Goal: Task Accomplishment & Management: Use online tool/utility

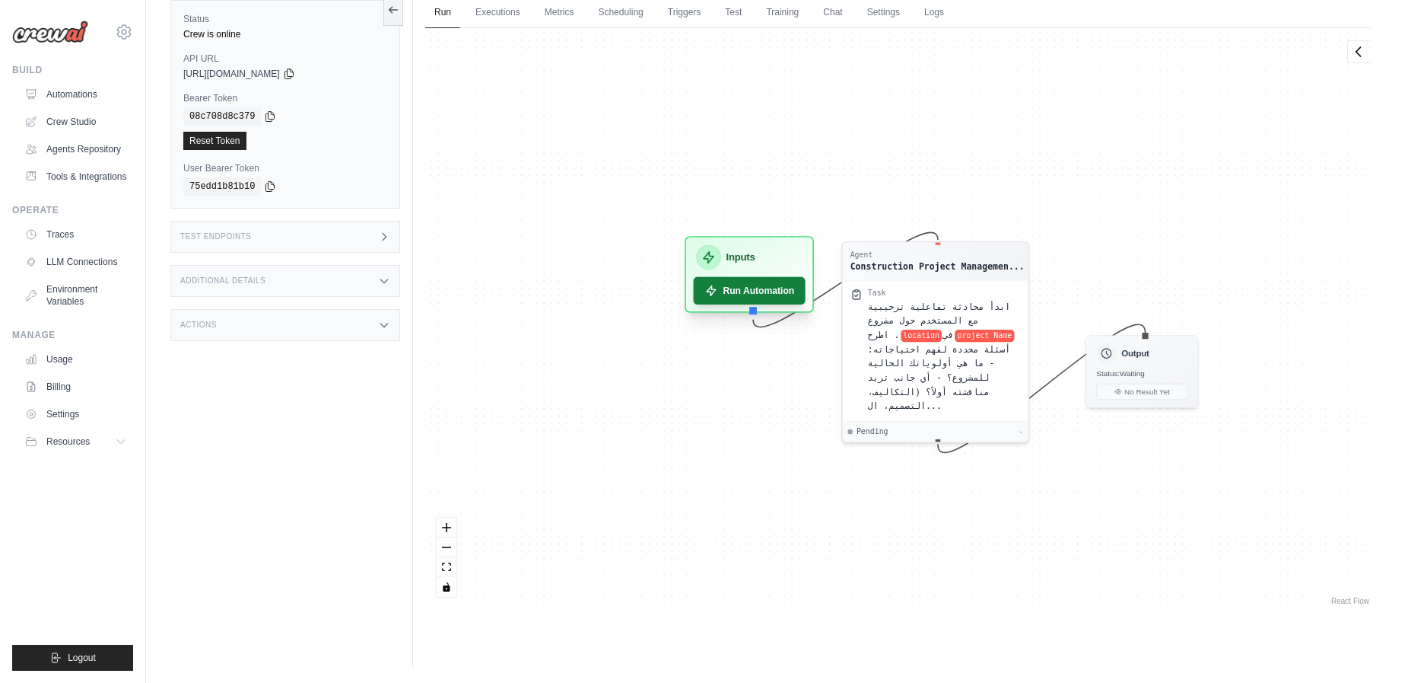
click at [730, 296] on button "Run Automation" at bounding box center [750, 290] width 112 height 27
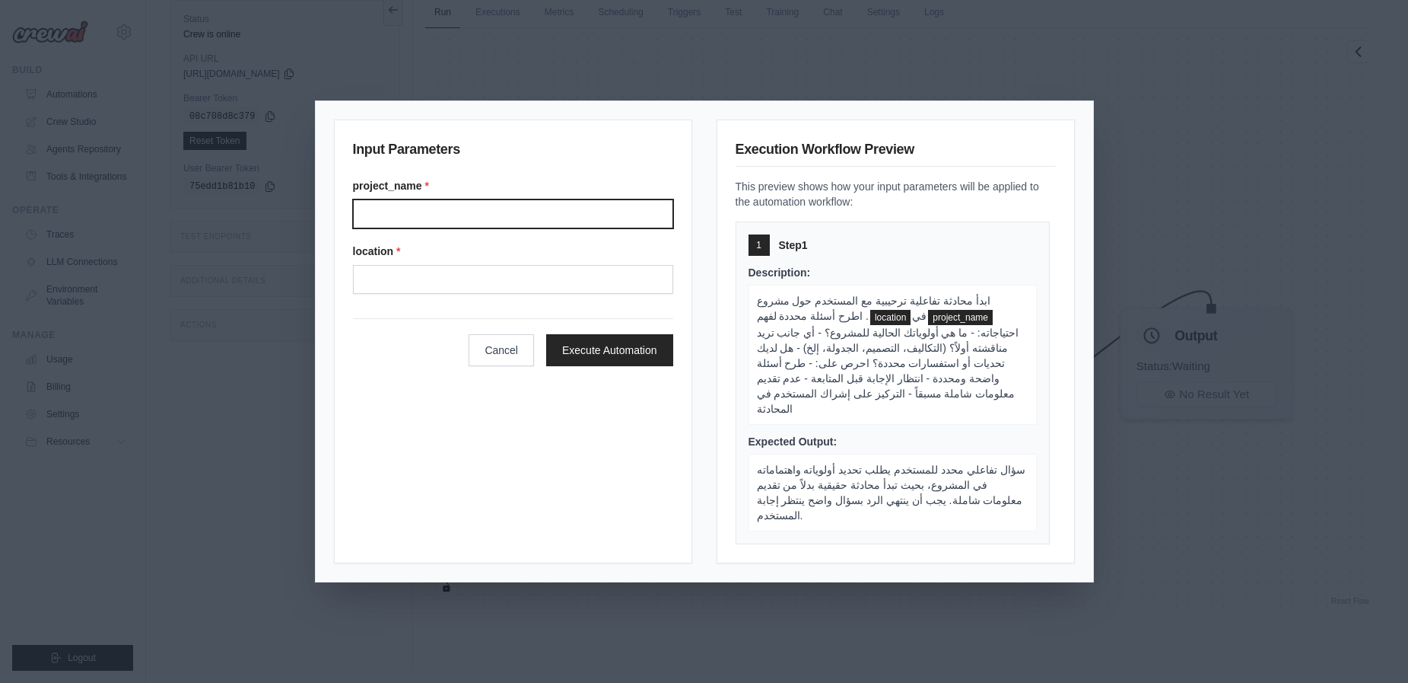
click at [419, 221] on input "Project name" at bounding box center [513, 213] width 320 height 29
click at [419, 222] on input "Project name" at bounding box center [513, 213] width 320 height 29
type input "*"
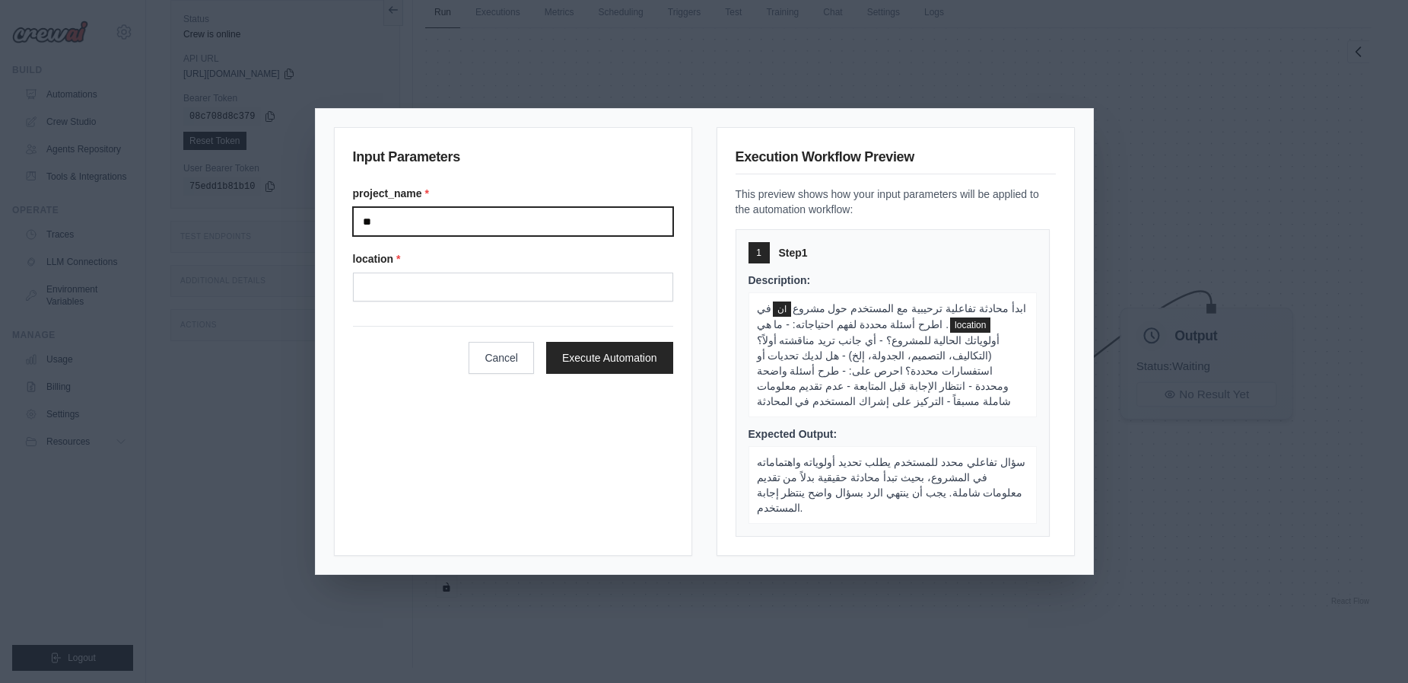
type input "*"
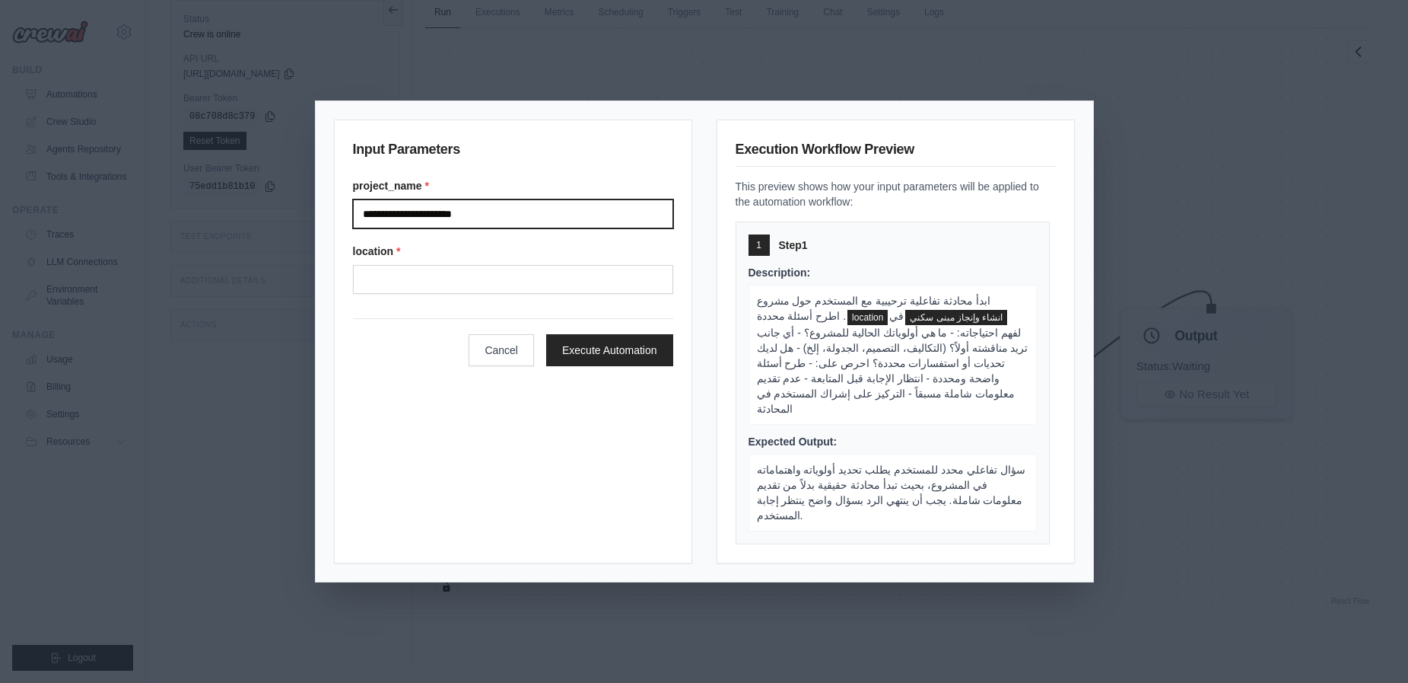
type input "**********"
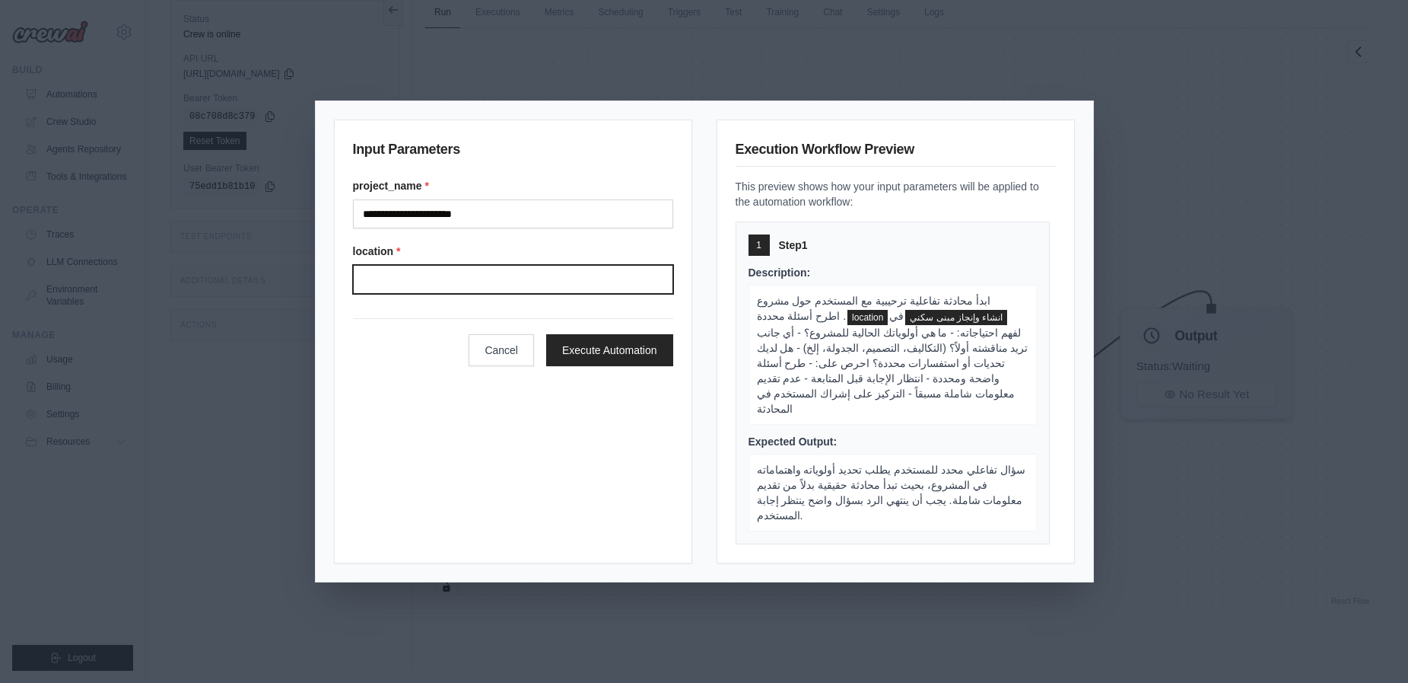
drag, startPoint x: 434, startPoint y: 288, endPoint x: 453, endPoint y: 285, distance: 19.2
click at [443, 288] on input "Location" at bounding box center [513, 279] width 320 height 29
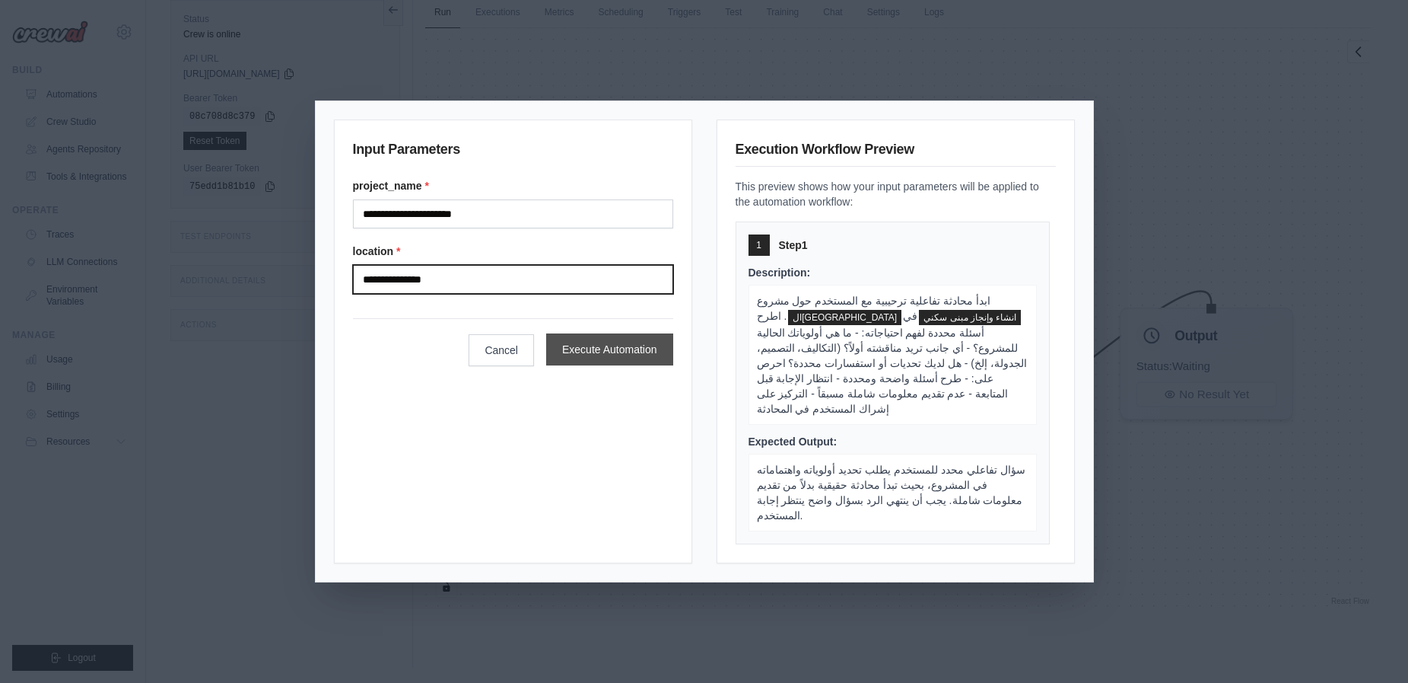
type input "**********"
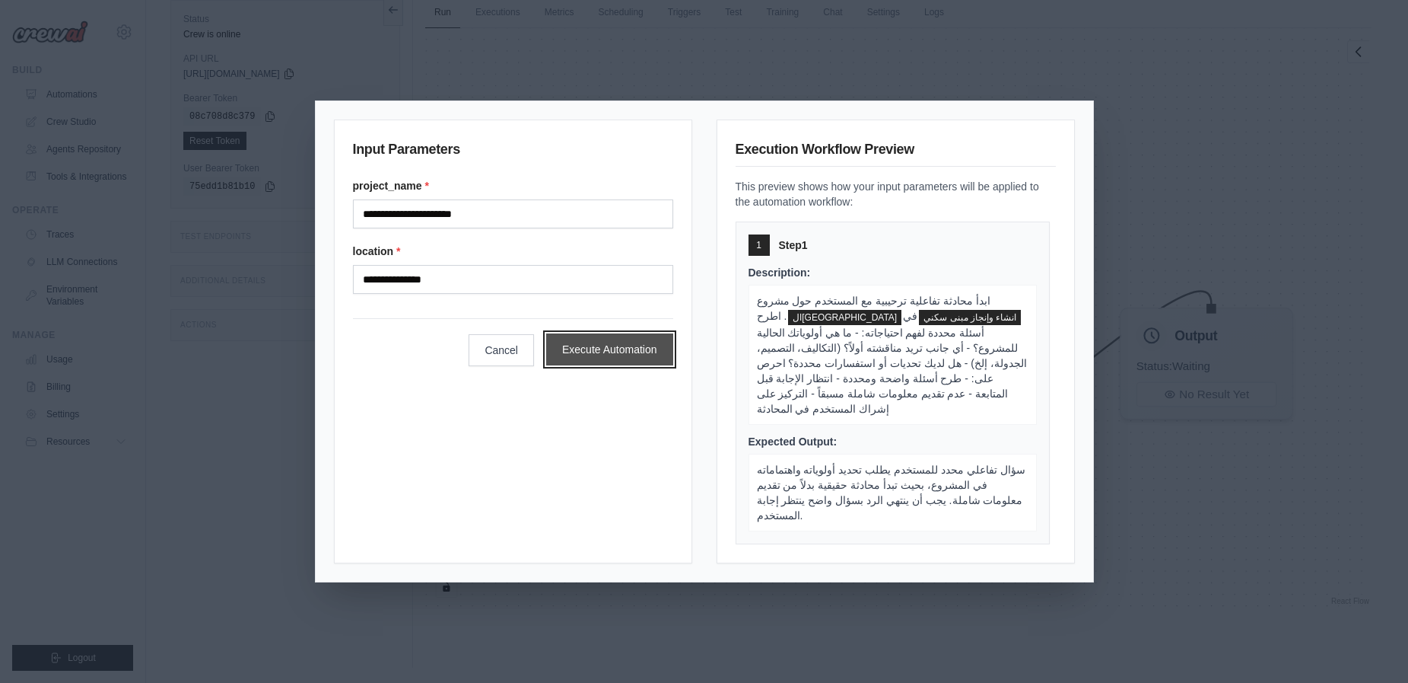
click at [647, 357] on button "Execute Automation" at bounding box center [609, 349] width 127 height 32
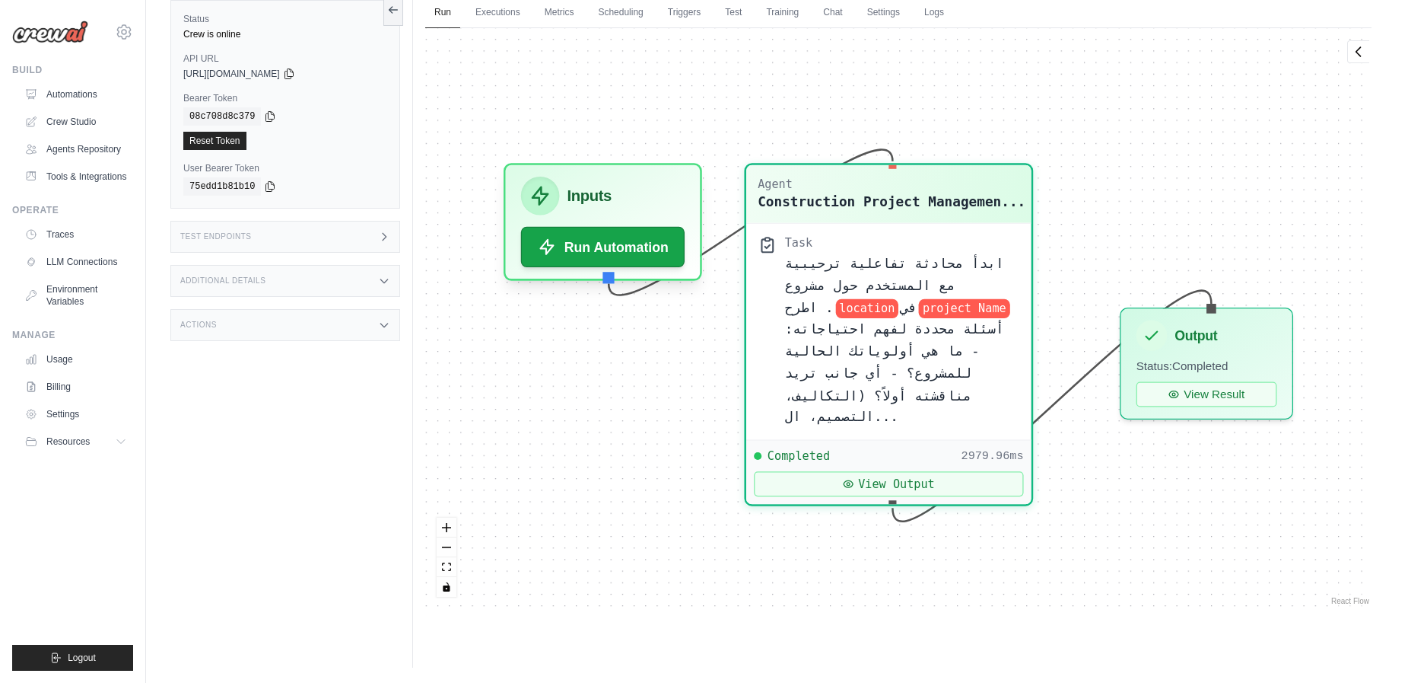
scroll to position [1021, 0]
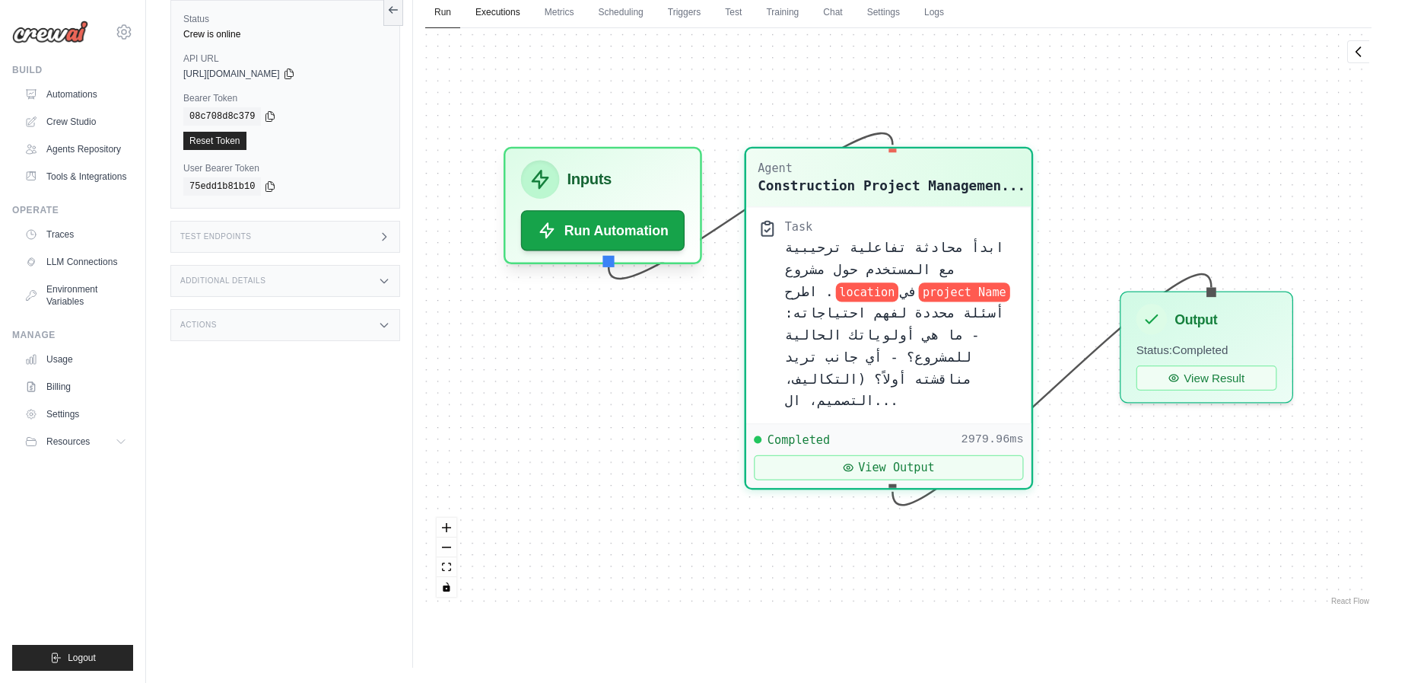
click at [499, 11] on link "Executions" at bounding box center [497, 13] width 63 height 32
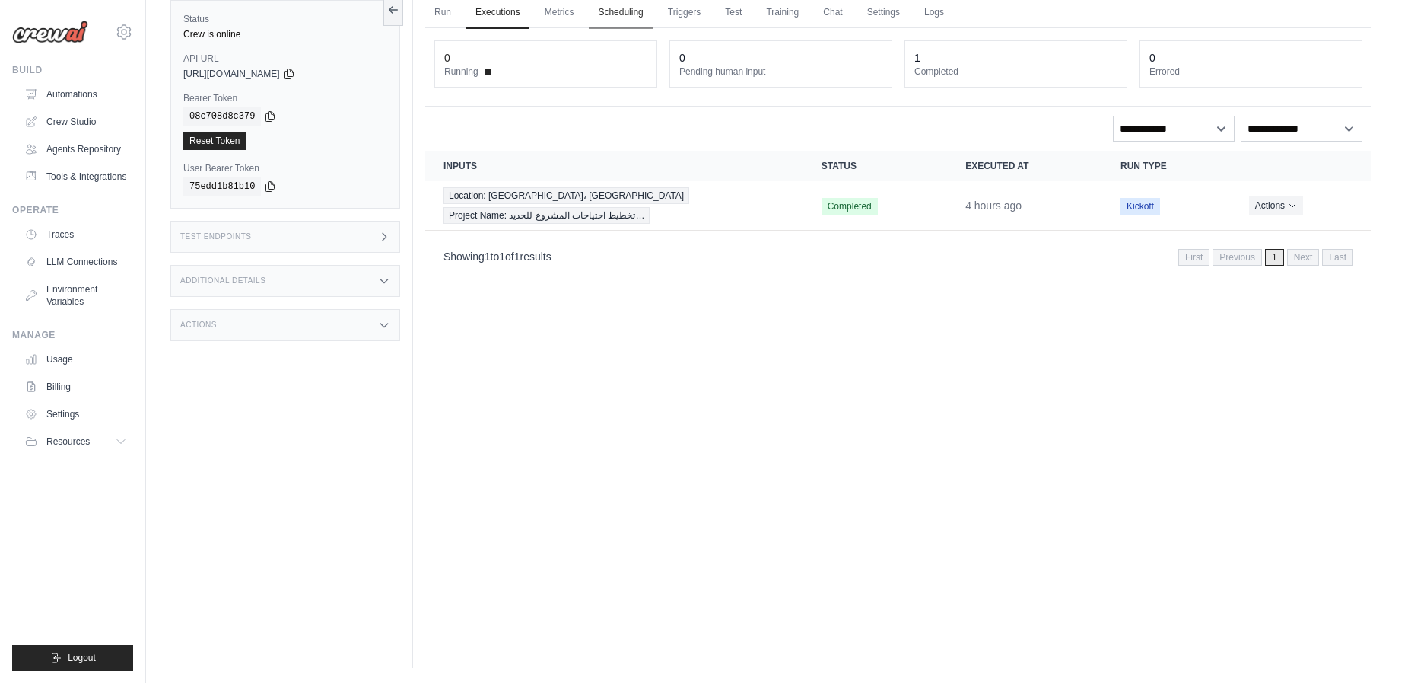
click at [624, 15] on link "Scheduling" at bounding box center [620, 13] width 63 height 32
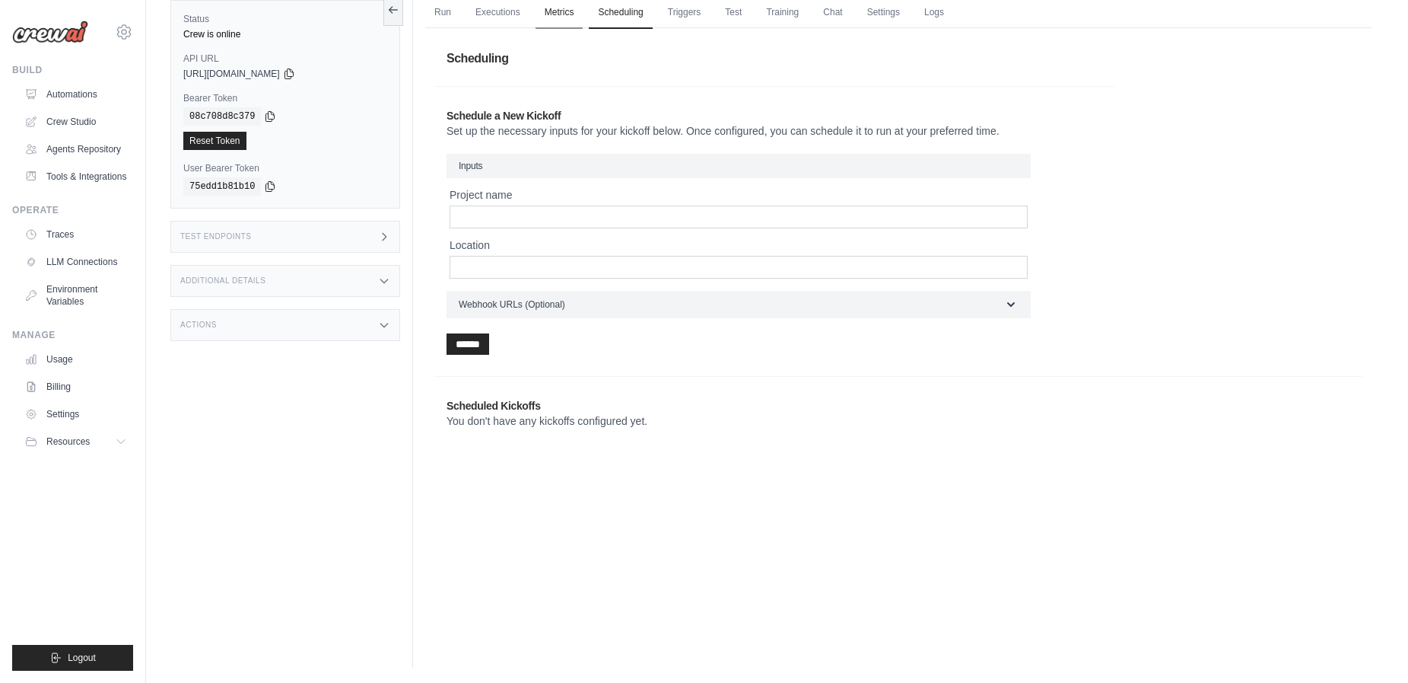
click at [552, 21] on link "Metrics" at bounding box center [560, 13] width 48 height 32
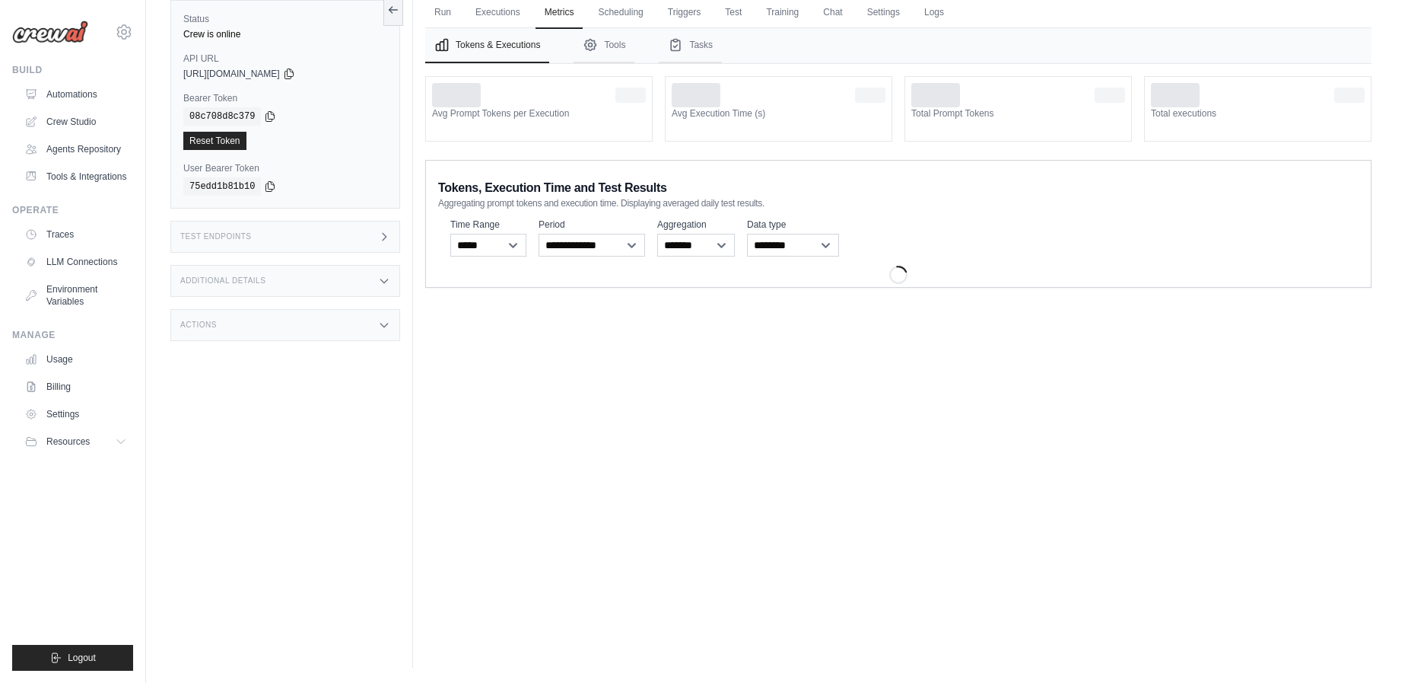
click at [934, 15] on link "Logs" at bounding box center [934, 13] width 38 height 32
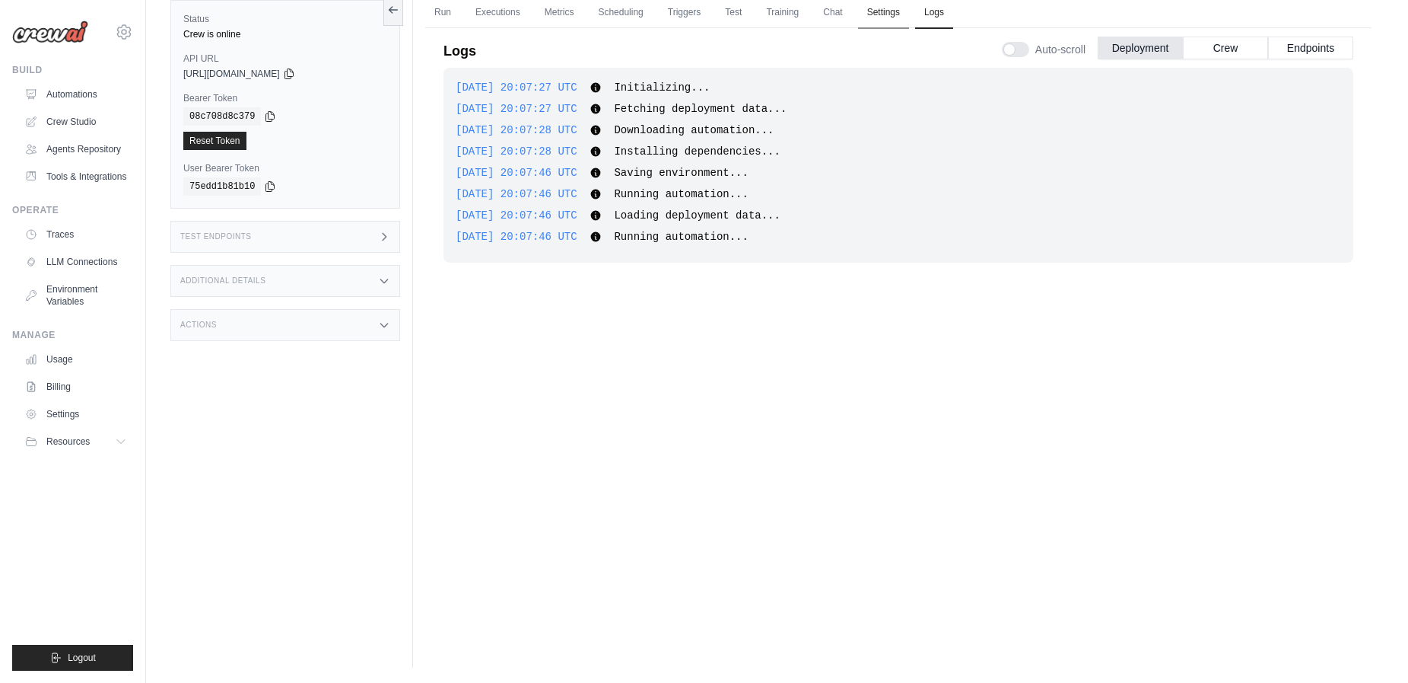
click at [895, 21] on link "Settings" at bounding box center [883, 13] width 51 height 32
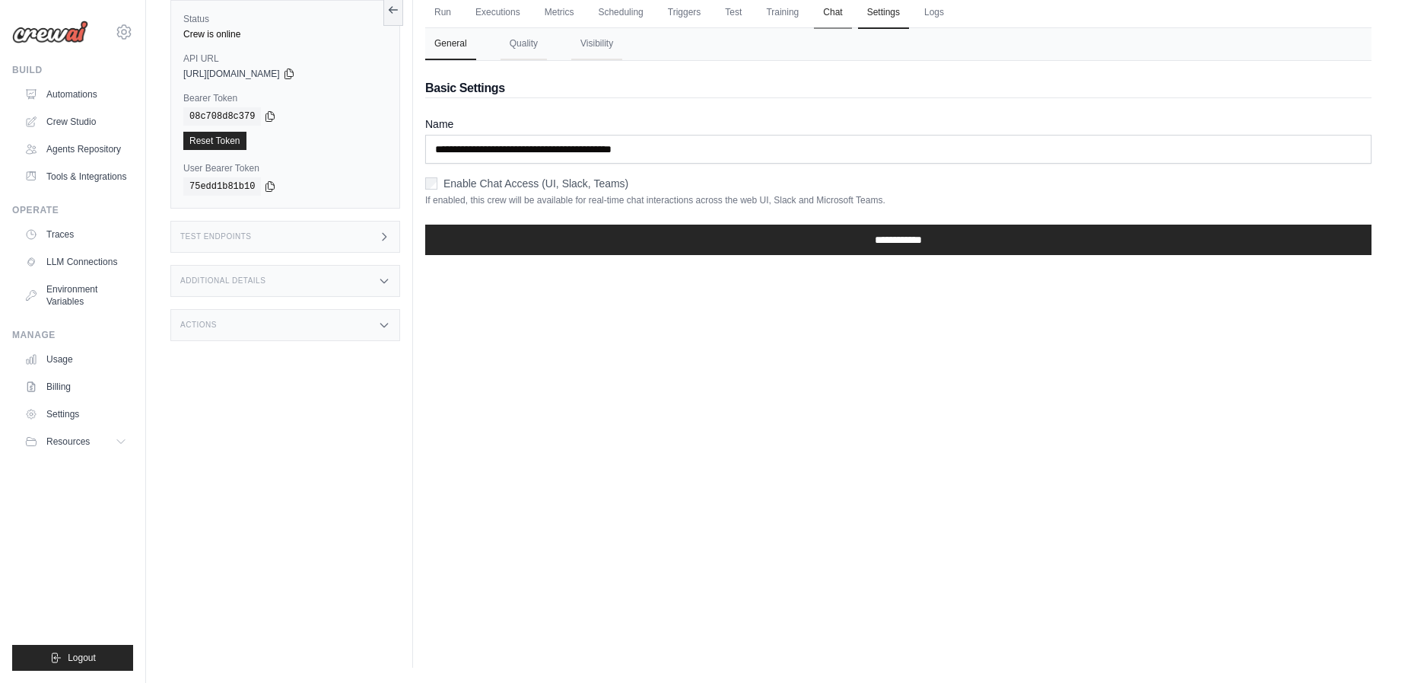
click at [822, 20] on link "Chat" at bounding box center [832, 13] width 37 height 32
click at [431, 20] on link "Run" at bounding box center [442, 13] width 35 height 32
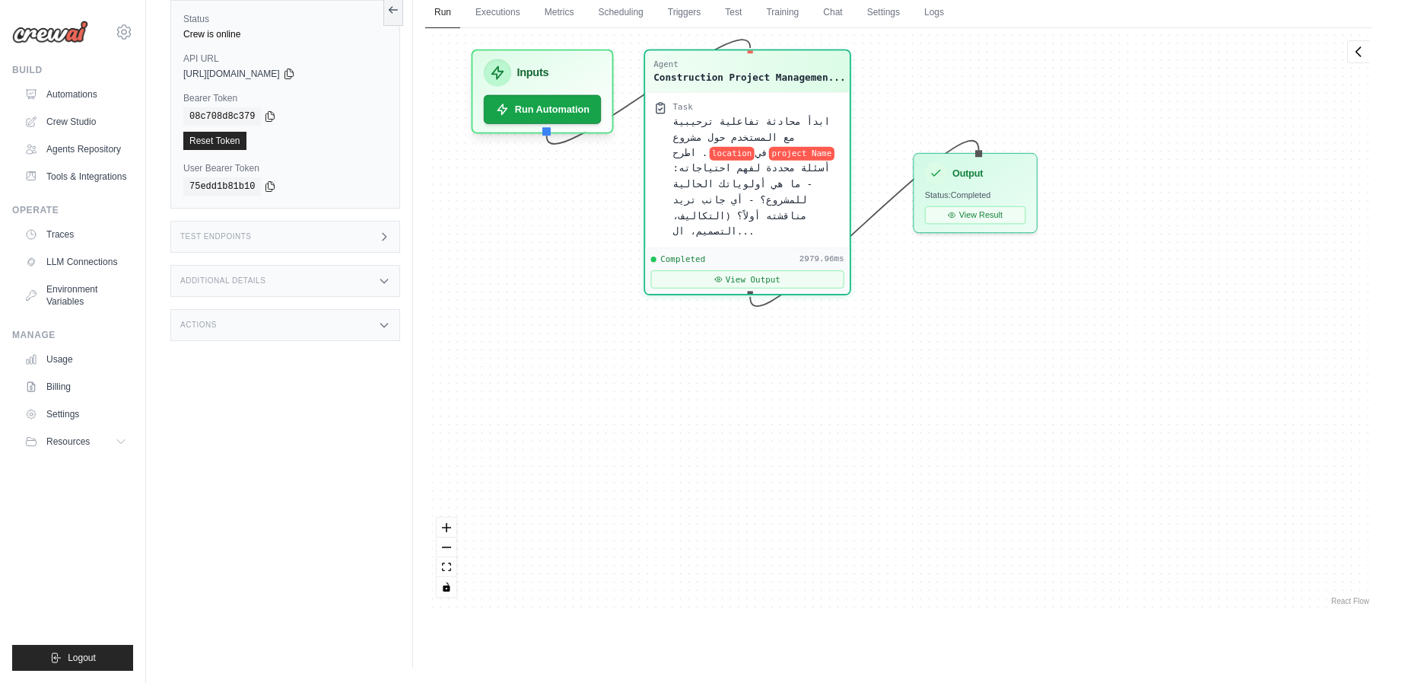
drag, startPoint x: 1115, startPoint y: 500, endPoint x: 880, endPoint y: 299, distance: 309.2
click at [880, 299] on div "Agent Construction Project Managemen... Task ابدأ محادثة تفاعلية ترحيبية مع الم…" at bounding box center [898, 318] width 947 height 580
click at [962, 214] on button "View Result" at bounding box center [975, 211] width 101 height 18
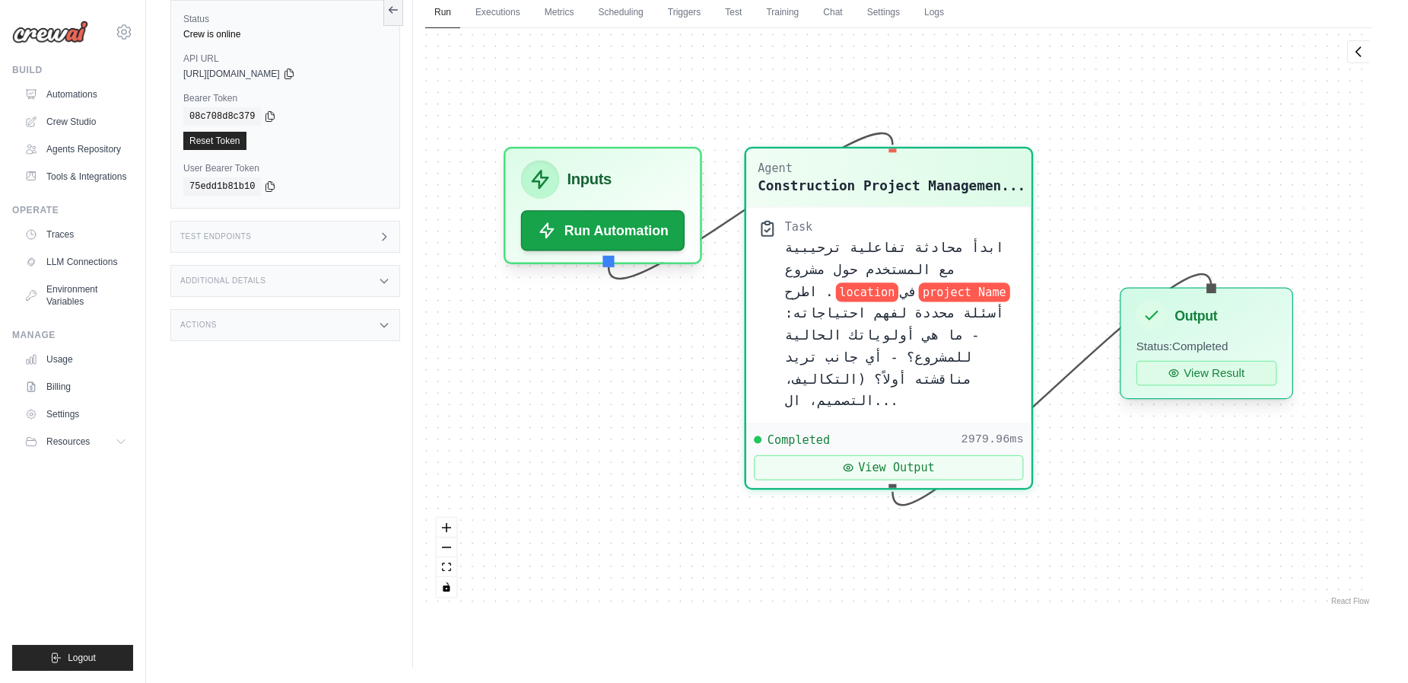
click at [1189, 378] on button "View Result" at bounding box center [1207, 373] width 141 height 25
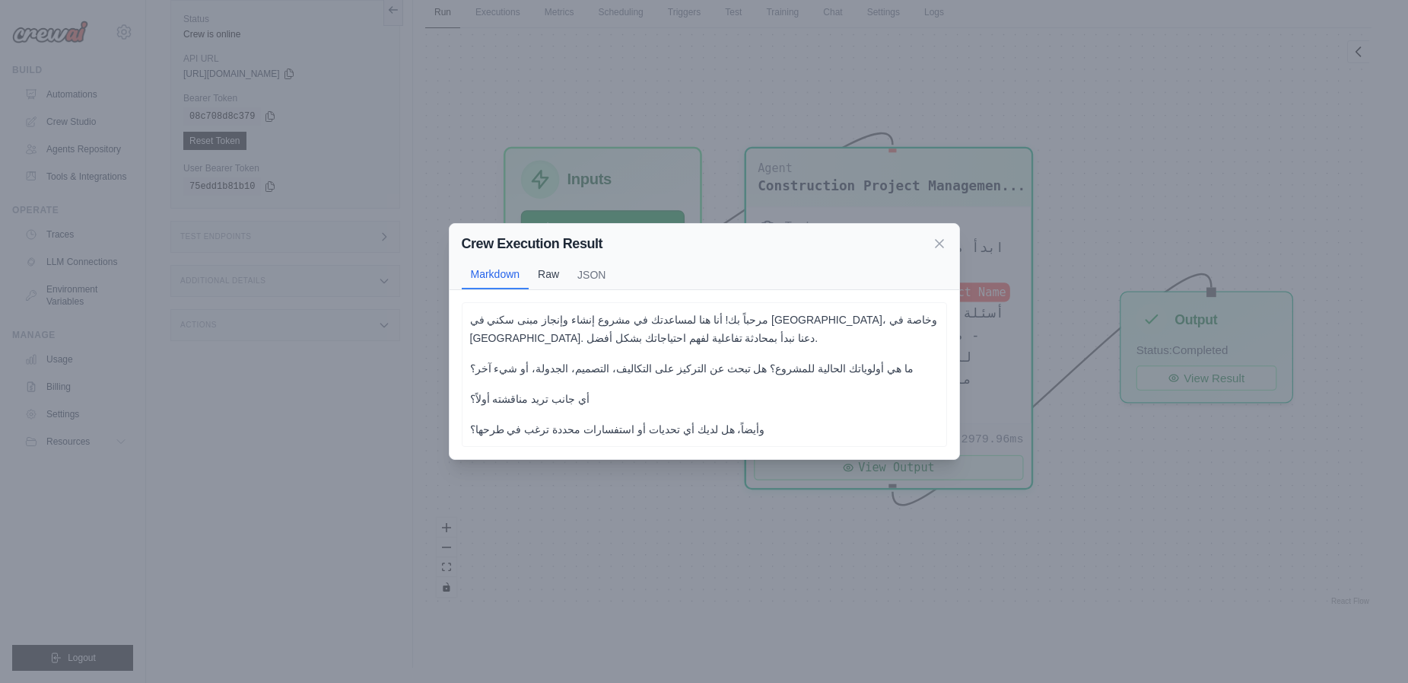
click at [542, 278] on button "Raw" at bounding box center [549, 273] width 40 height 29
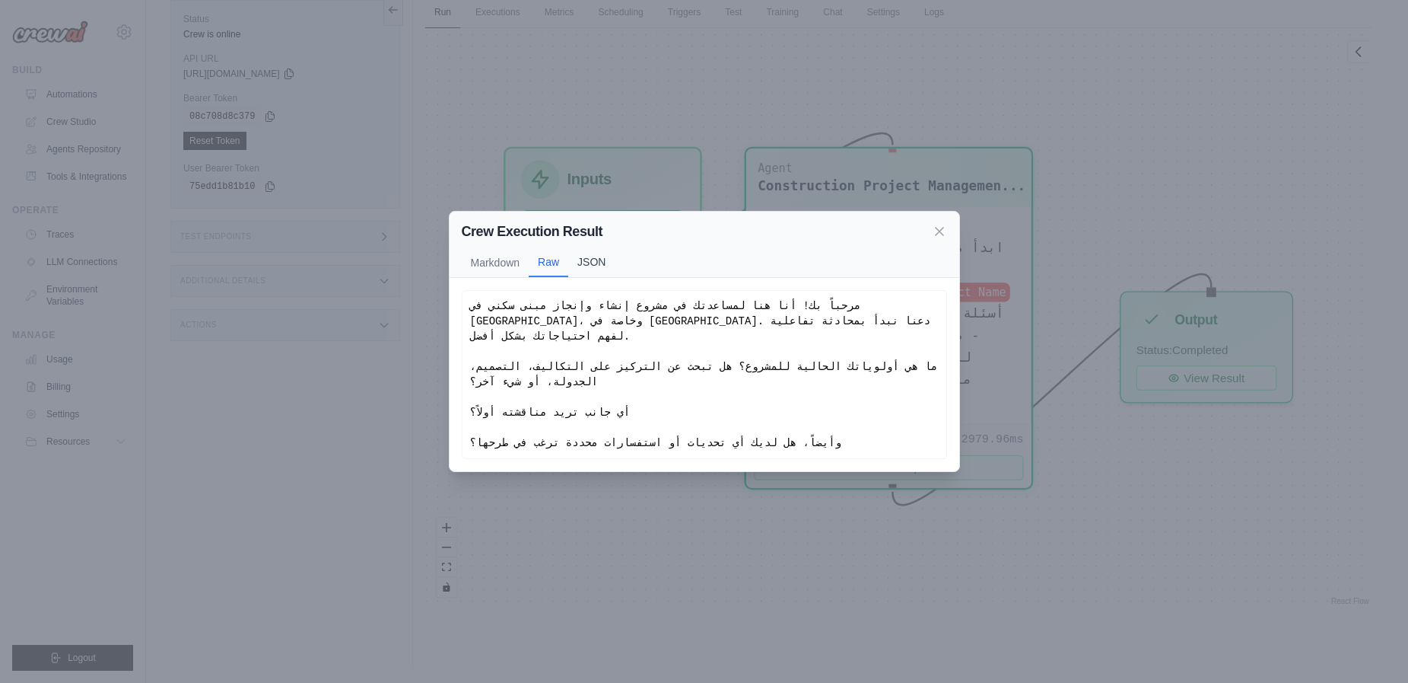
click at [583, 269] on button "JSON" at bounding box center [591, 261] width 46 height 29
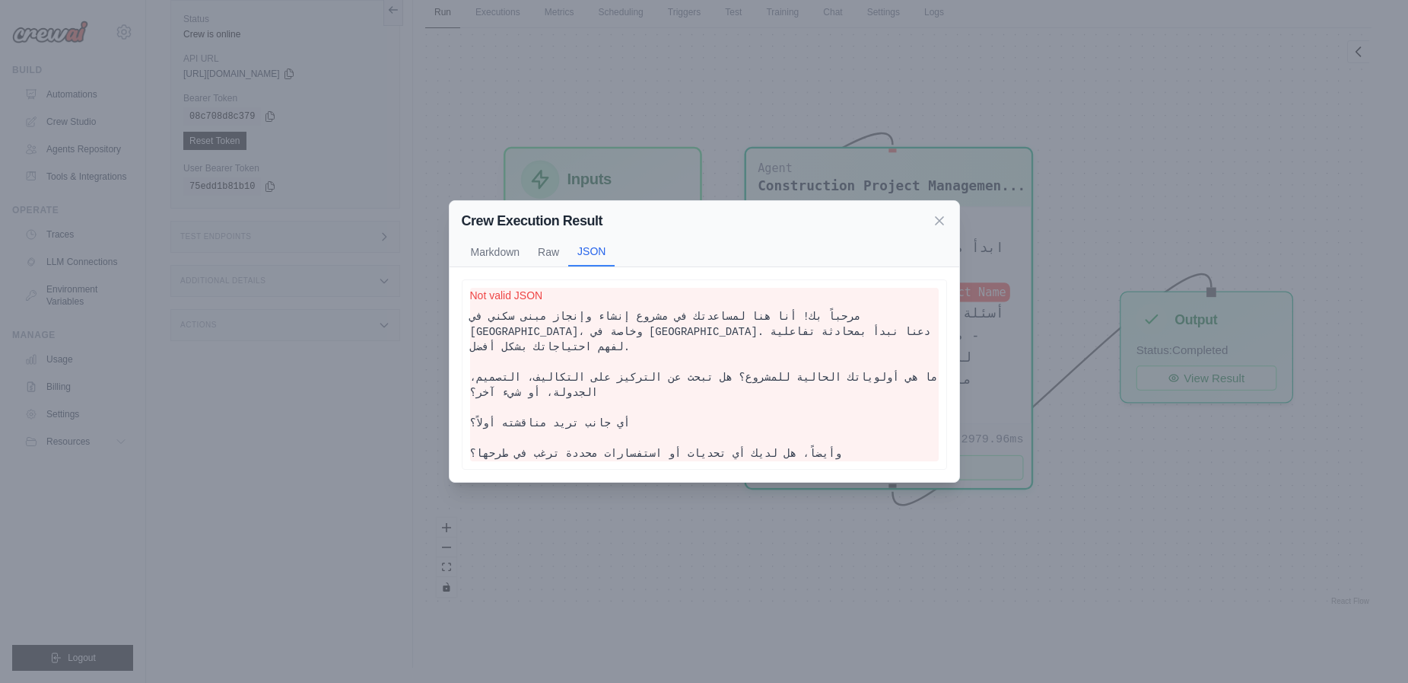
click at [501, 253] on button "Markdown" at bounding box center [496, 251] width 68 height 29
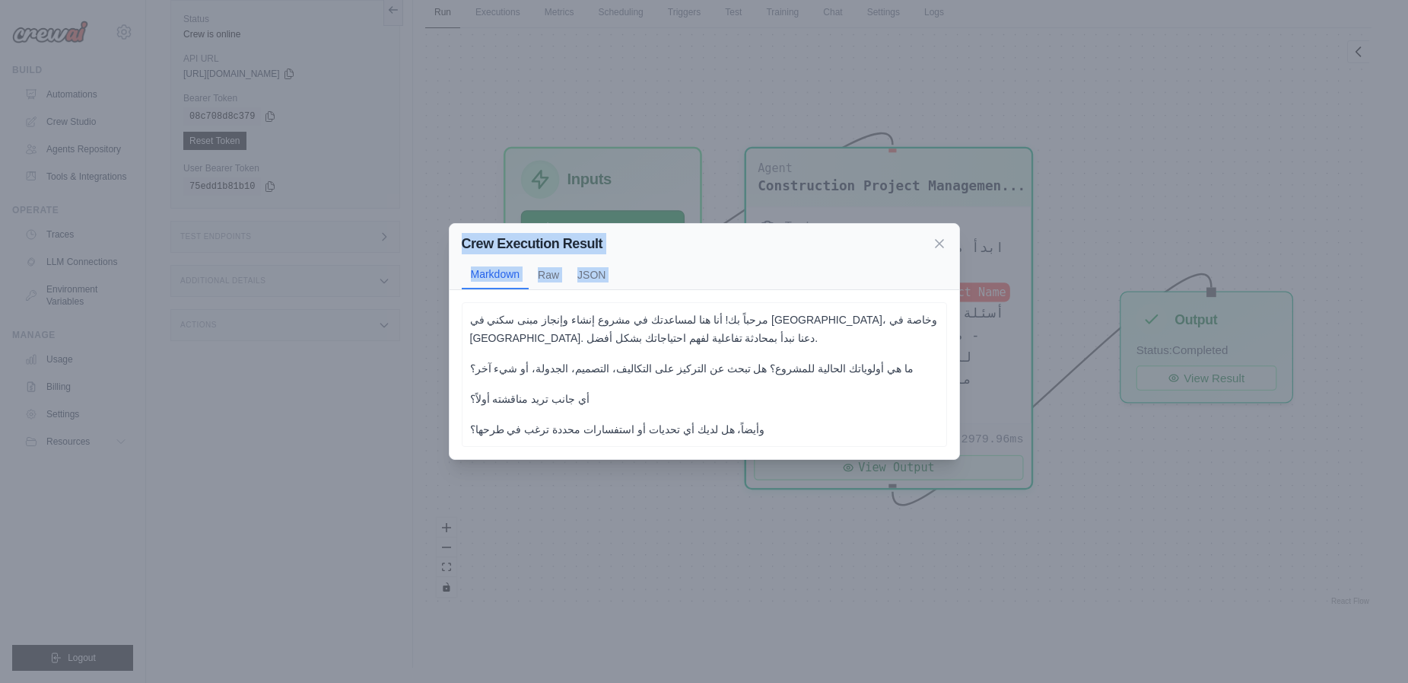
drag, startPoint x: 464, startPoint y: 242, endPoint x: 522, endPoint y: 309, distance: 88.5
click at [520, 302] on div "Crew Execution Result Markdown Raw JSON مرحباً بك! أنا هنا لمساعدتك في مشروع إن…" at bounding box center [704, 341] width 511 height 237
click at [588, 408] on div "مرحباً بك! أنا هنا لمساعدتك في مشروع إنشاء وإنجاز مبنى سكني في [GEOGRAPHIC_DATA…" at bounding box center [704, 374] width 469 height 128
drag, startPoint x: 295, startPoint y: 368, endPoint x: 305, endPoint y: 374, distance: 11.6
click at [295, 368] on div "Crew Execution Result Markdown Raw JSON مرحباً بك! أنا هنا لمساعدتك في مشروع إن…" at bounding box center [704, 341] width 1408 height 683
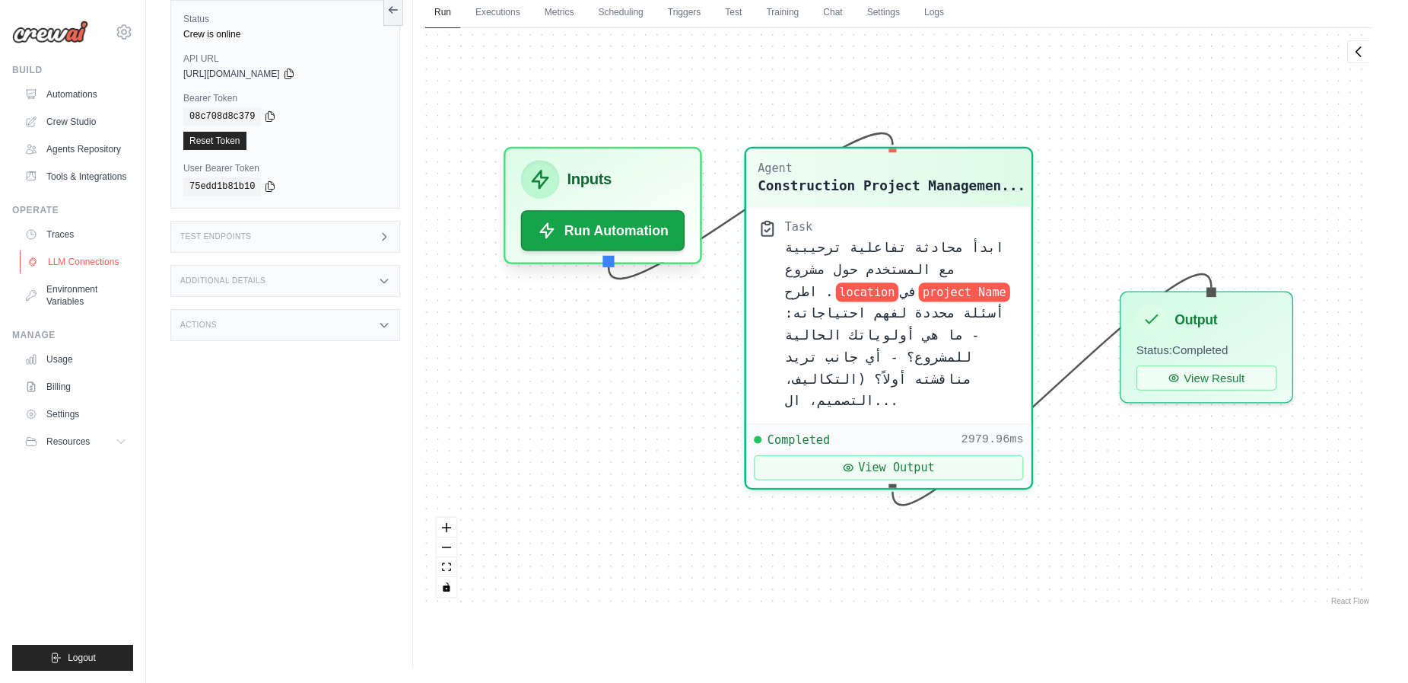
click at [59, 271] on link "LLM Connections" at bounding box center [77, 262] width 115 height 24
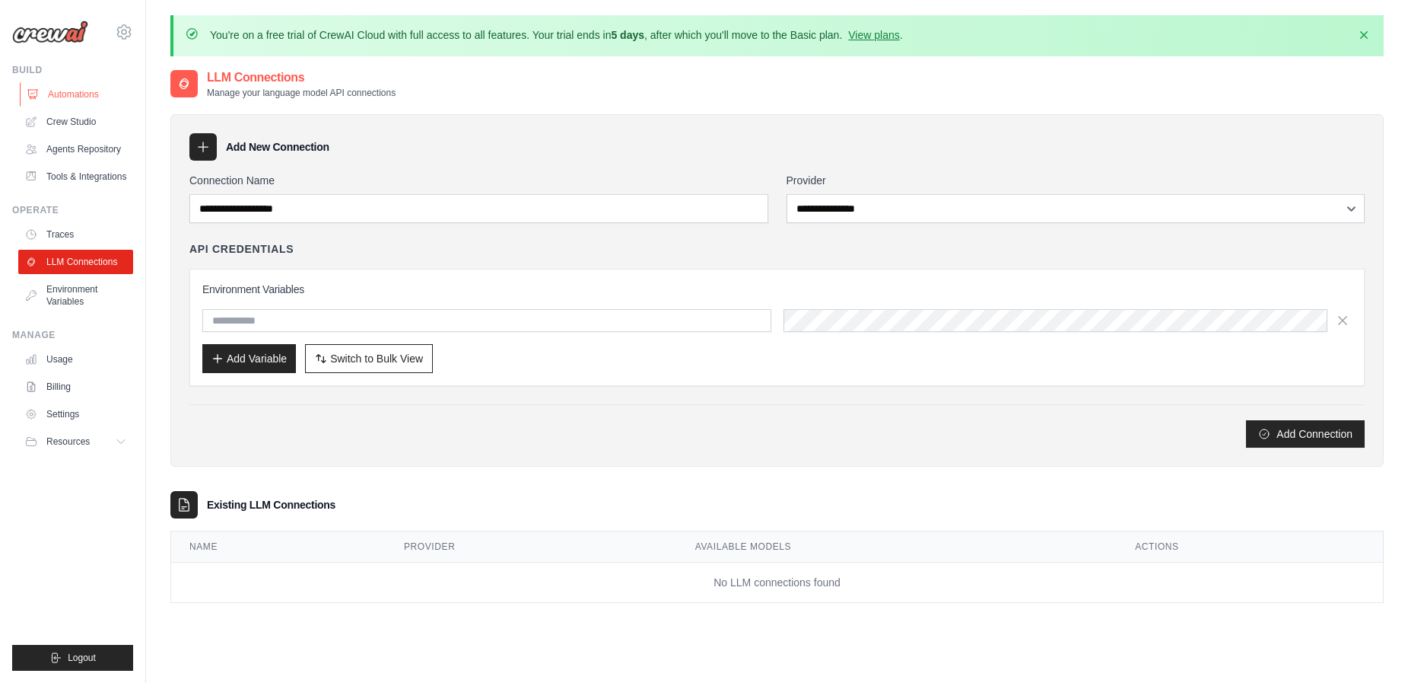
click at [70, 94] on link "Automations" at bounding box center [77, 94] width 115 height 24
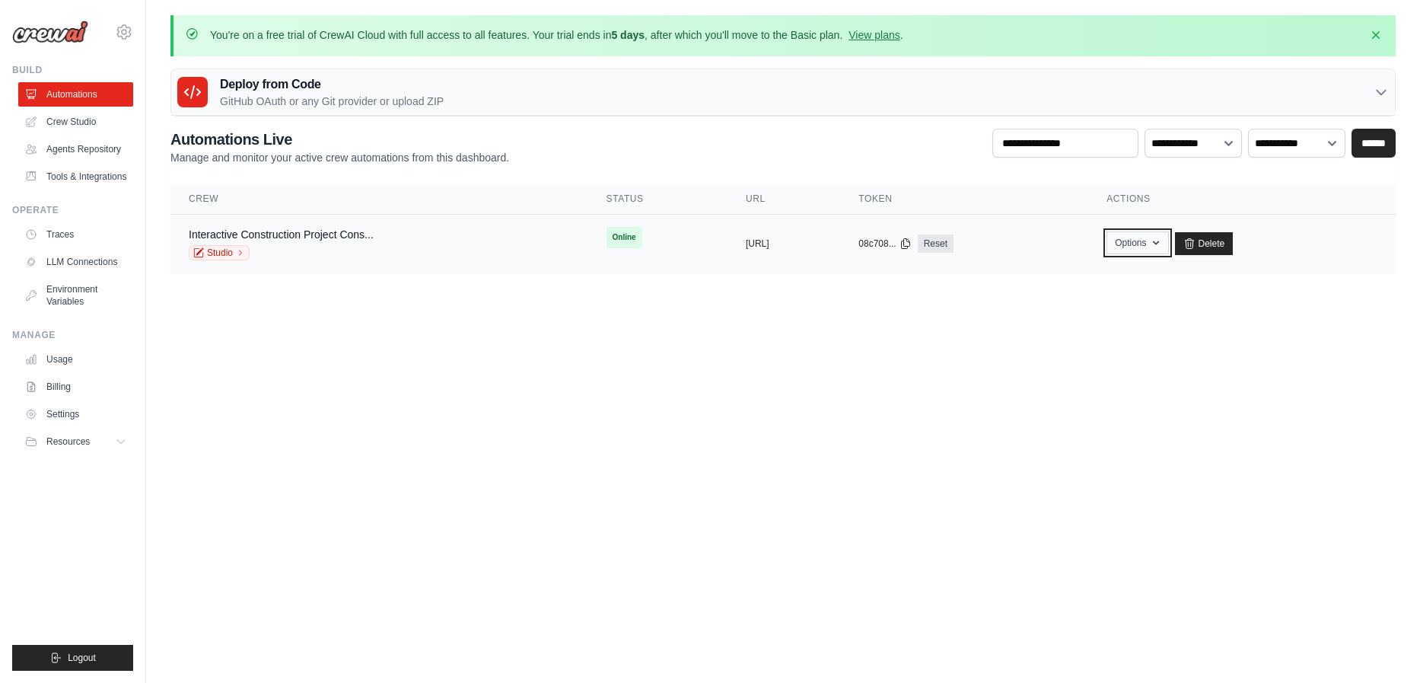
click at [1168, 248] on button "Options" at bounding box center [1137, 242] width 62 height 23
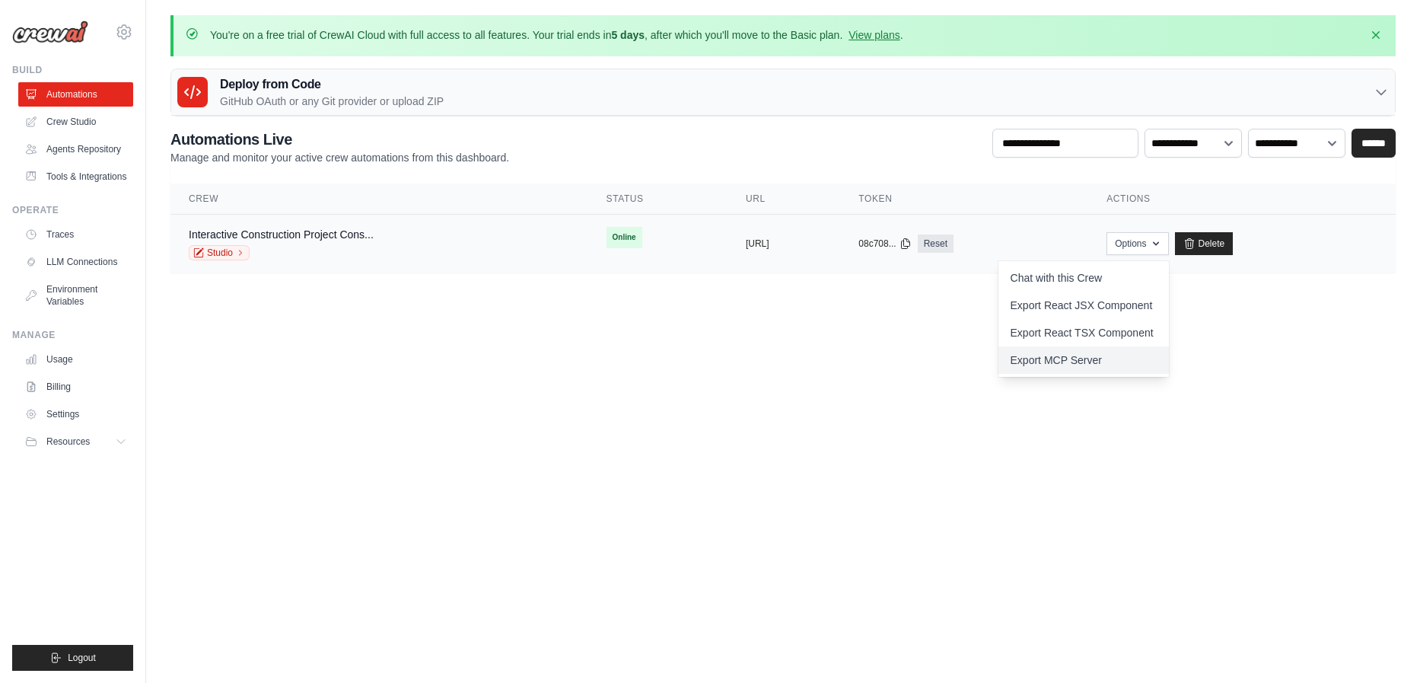
click at [1064, 364] on link "Export MCP Server" at bounding box center [1083, 359] width 170 height 27
click at [1093, 367] on link "Export MCP Server" at bounding box center [1083, 359] width 170 height 27
click at [1064, 282] on link "Chat with this Crew" at bounding box center [1083, 277] width 170 height 27
click at [56, 412] on link "Settings" at bounding box center [77, 414] width 115 height 24
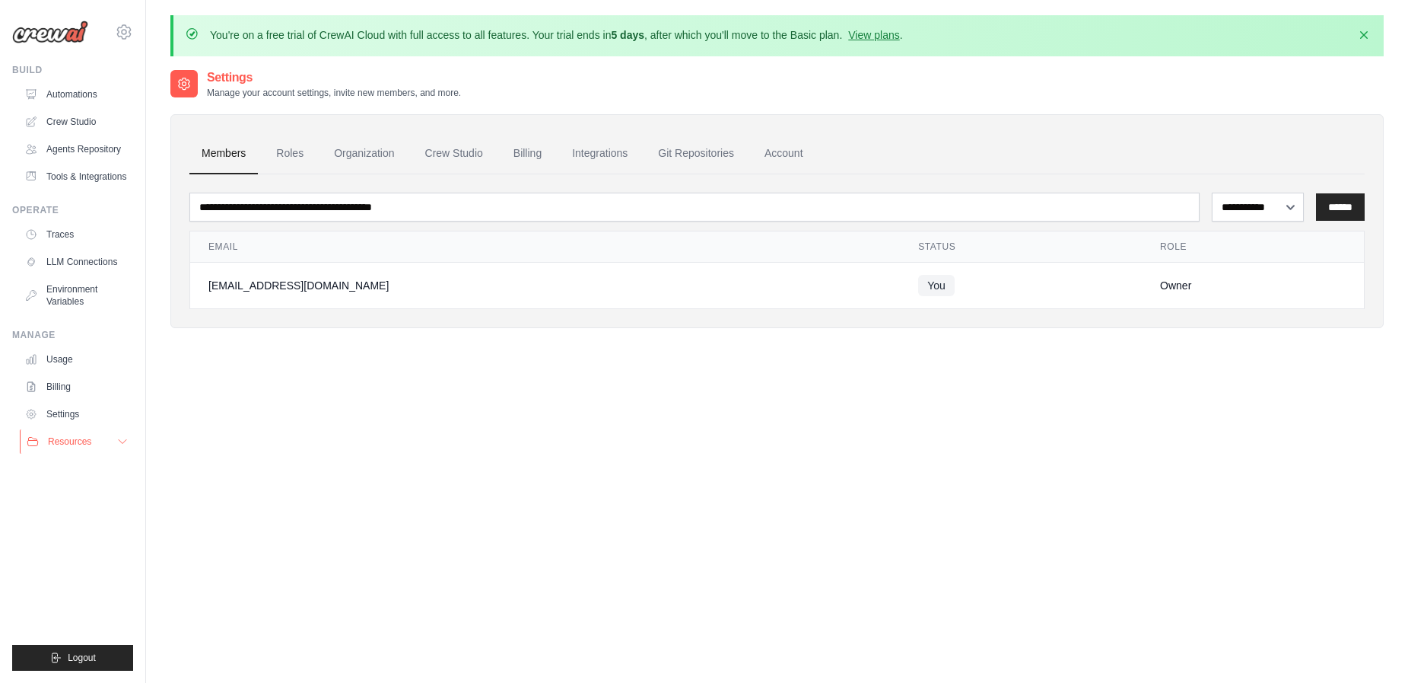
click at [53, 441] on span "Resources" at bounding box center [69, 441] width 43 height 12
click at [105, 463] on span "Documentation" at bounding box center [85, 467] width 62 height 12
click at [122, 23] on icon at bounding box center [124, 32] width 18 height 18
click at [800, 440] on div "**********" at bounding box center [777, 409] width 1214 height 683
click at [880, 38] on link "View plans" at bounding box center [873, 35] width 51 height 12
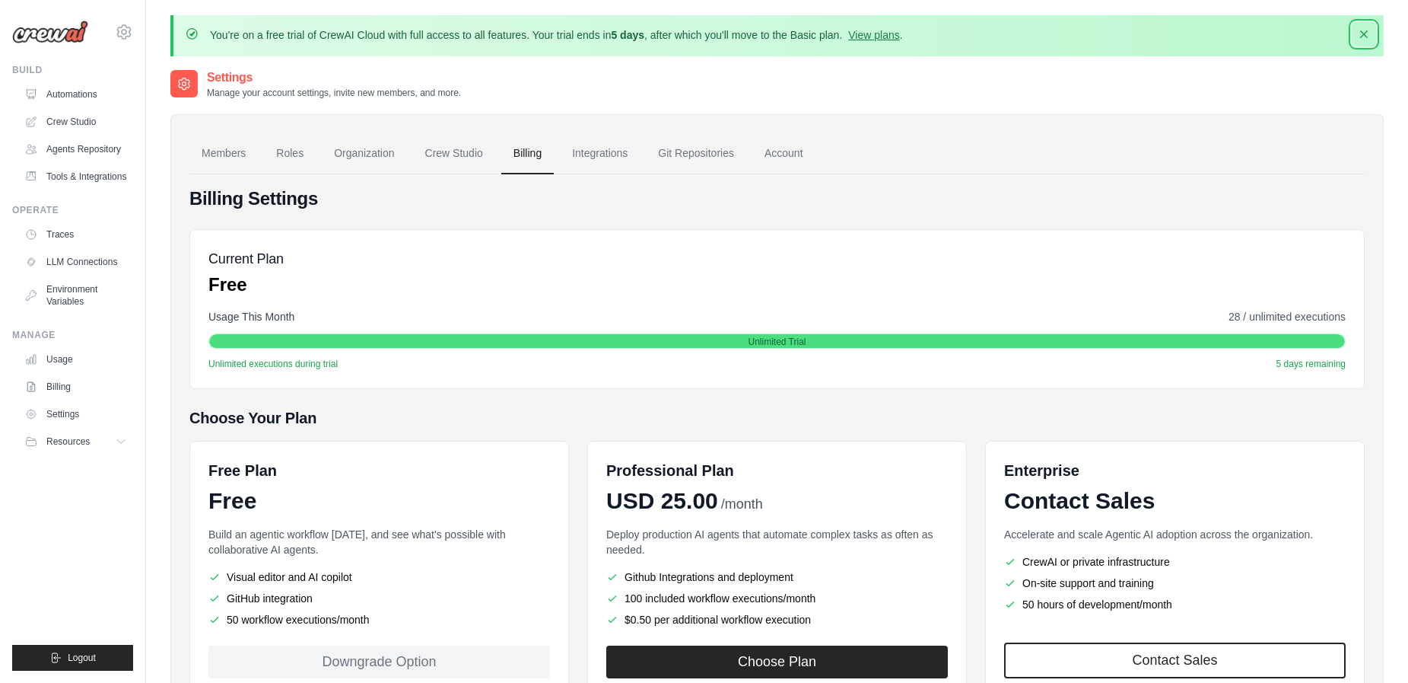
click at [1368, 36] on icon "button" at bounding box center [1364, 34] width 15 height 15
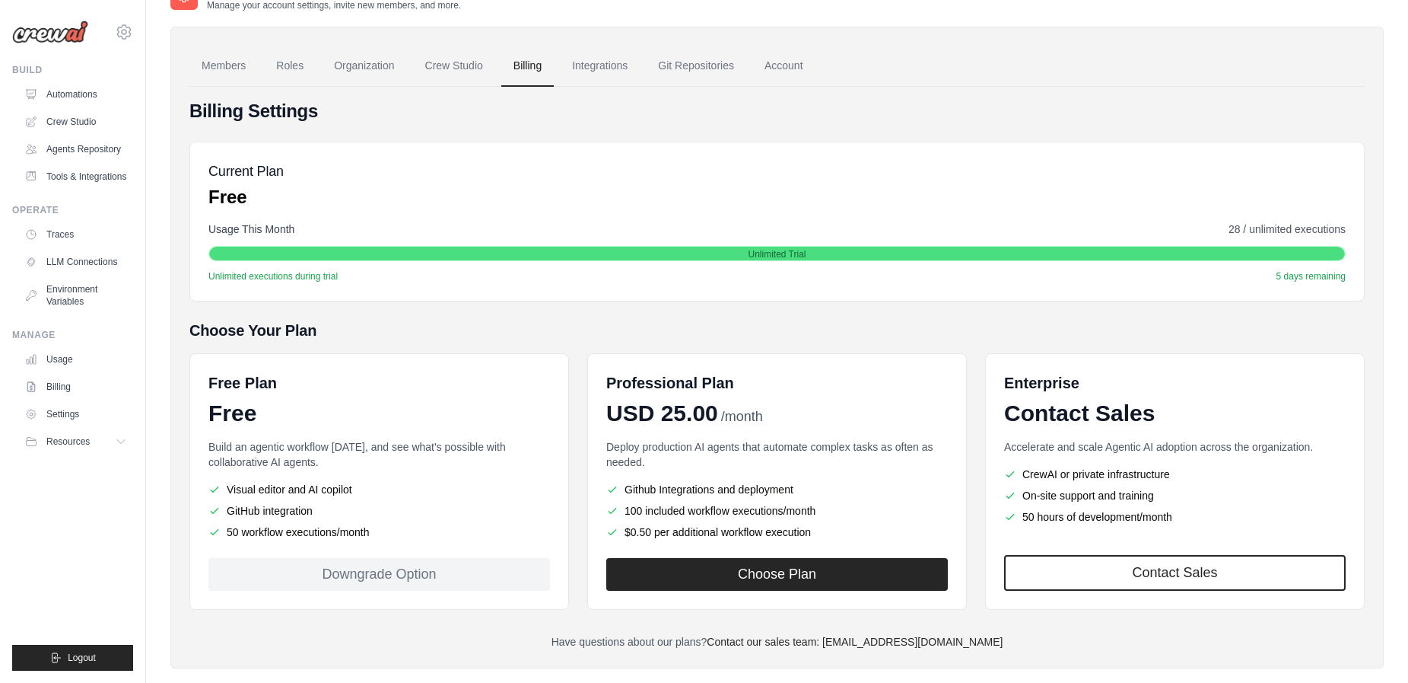
scroll to position [59, 0]
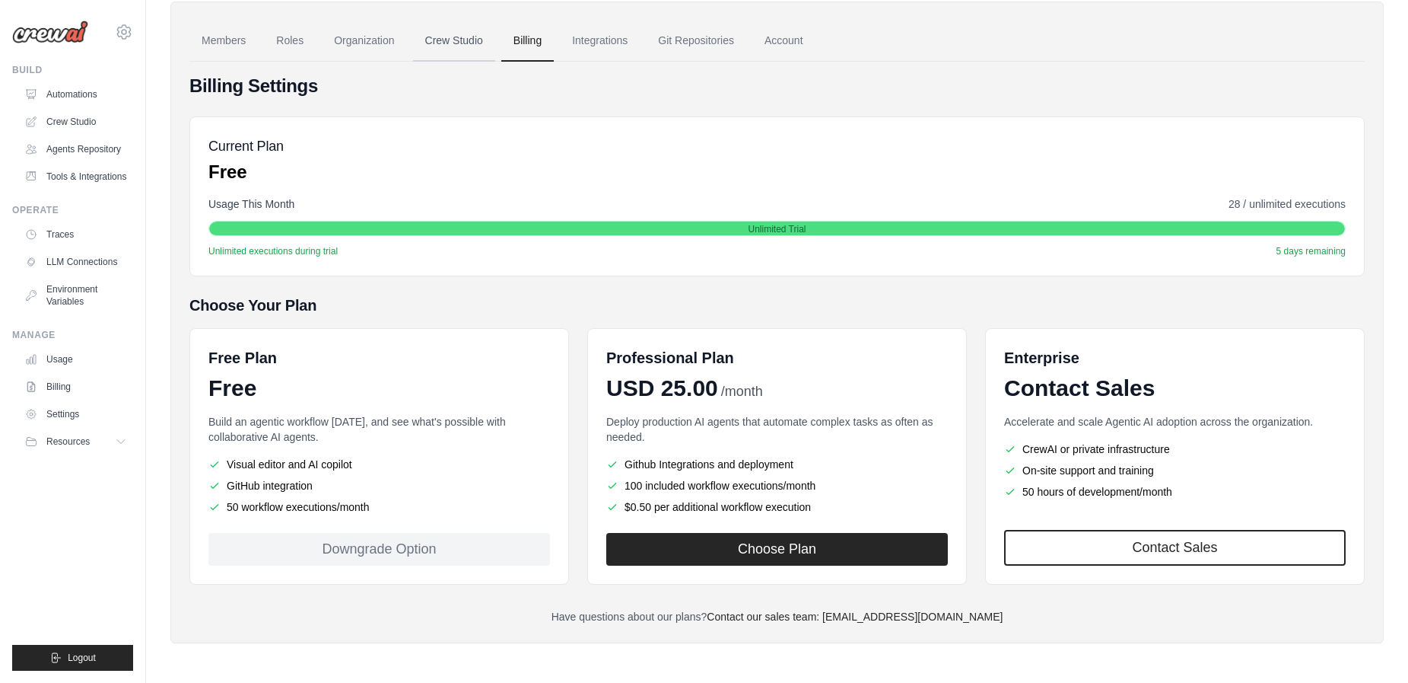
click at [455, 46] on link "Crew Studio" at bounding box center [454, 41] width 82 height 41
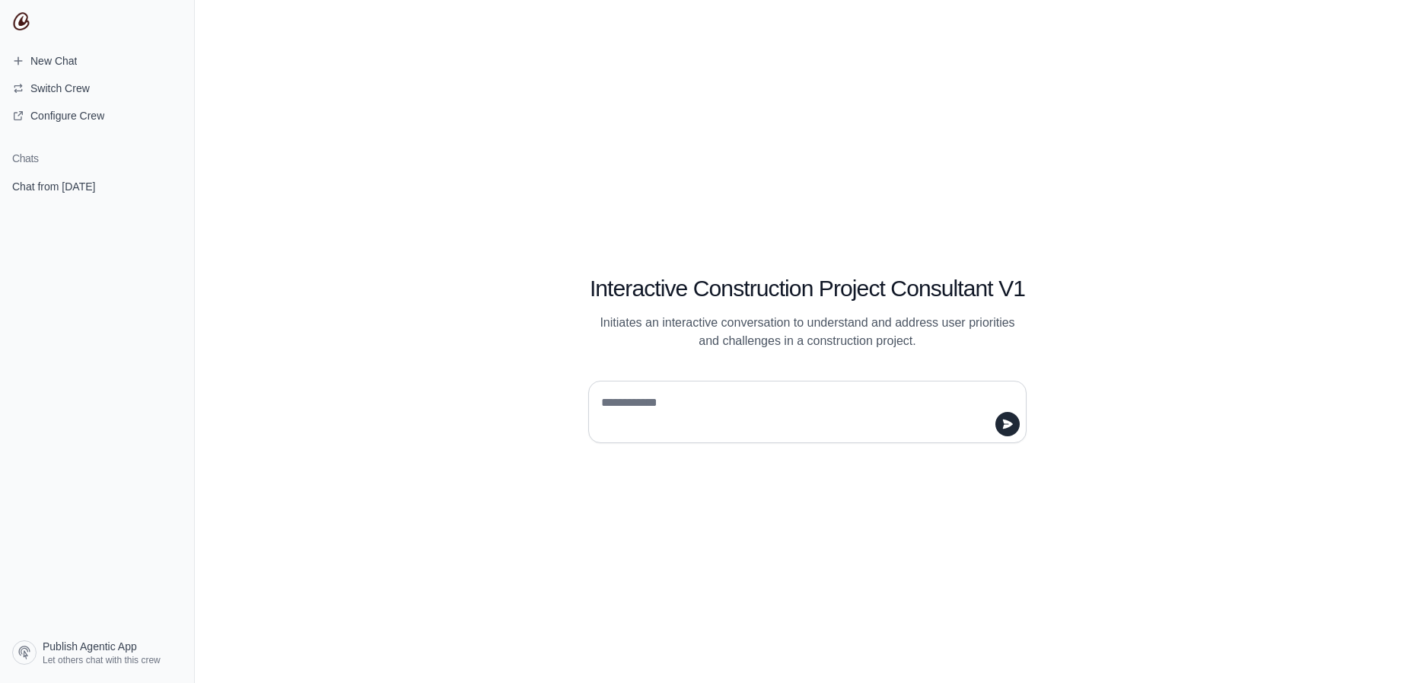
click at [667, 413] on textarea at bounding box center [802, 411] width 409 height 43
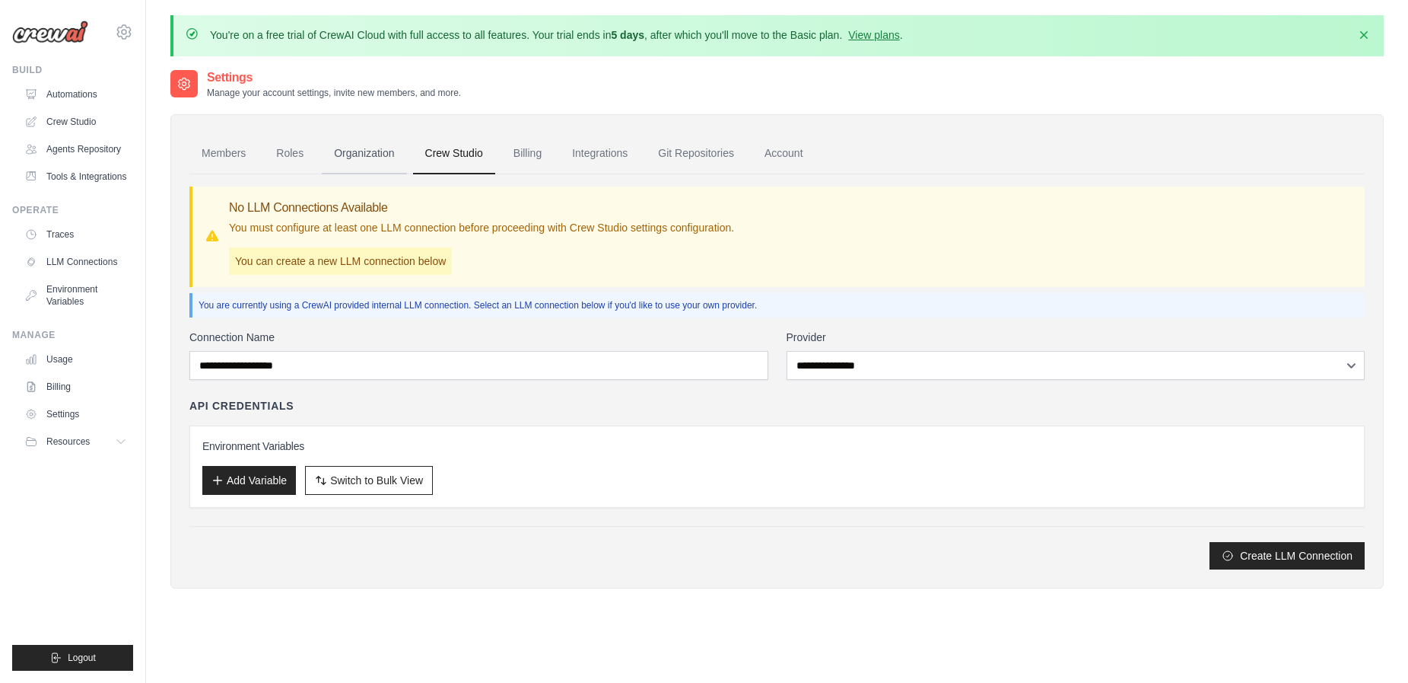
click at [384, 150] on link "Organization" at bounding box center [364, 153] width 84 height 41
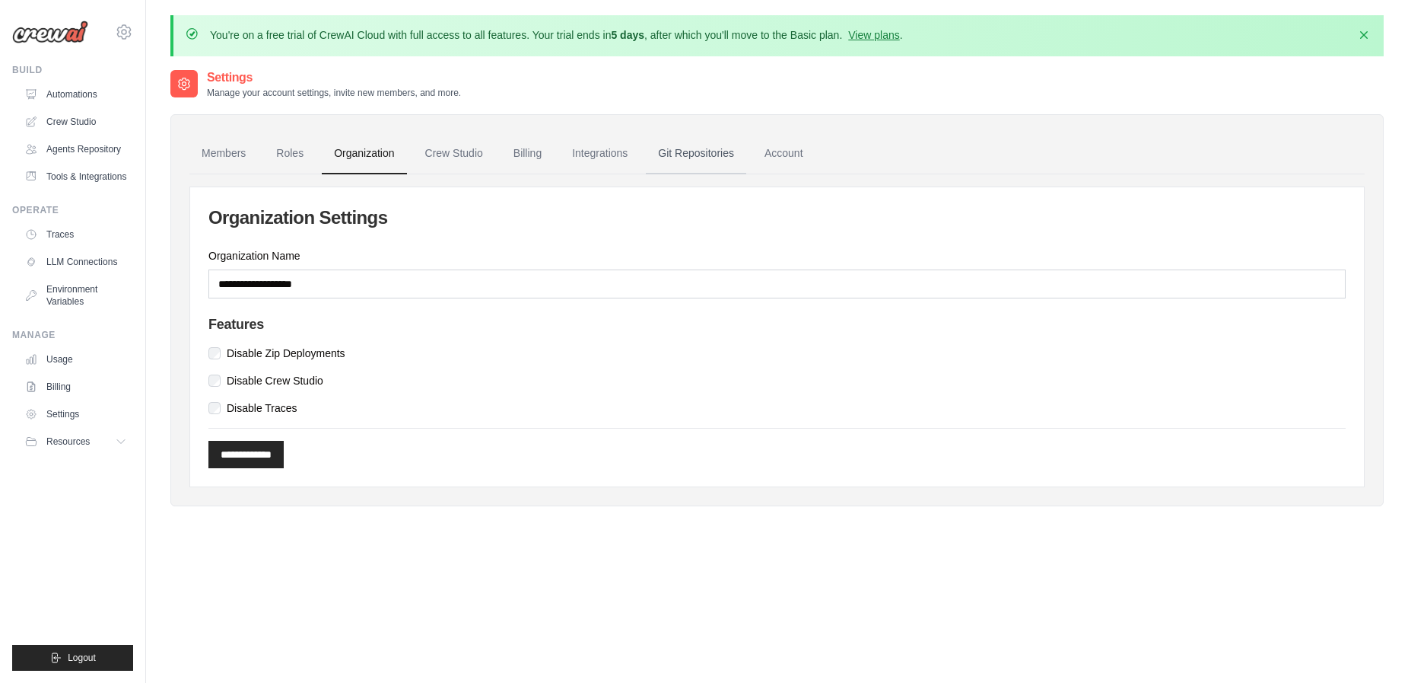
click at [714, 150] on link "Git Repositories" at bounding box center [696, 153] width 100 height 41
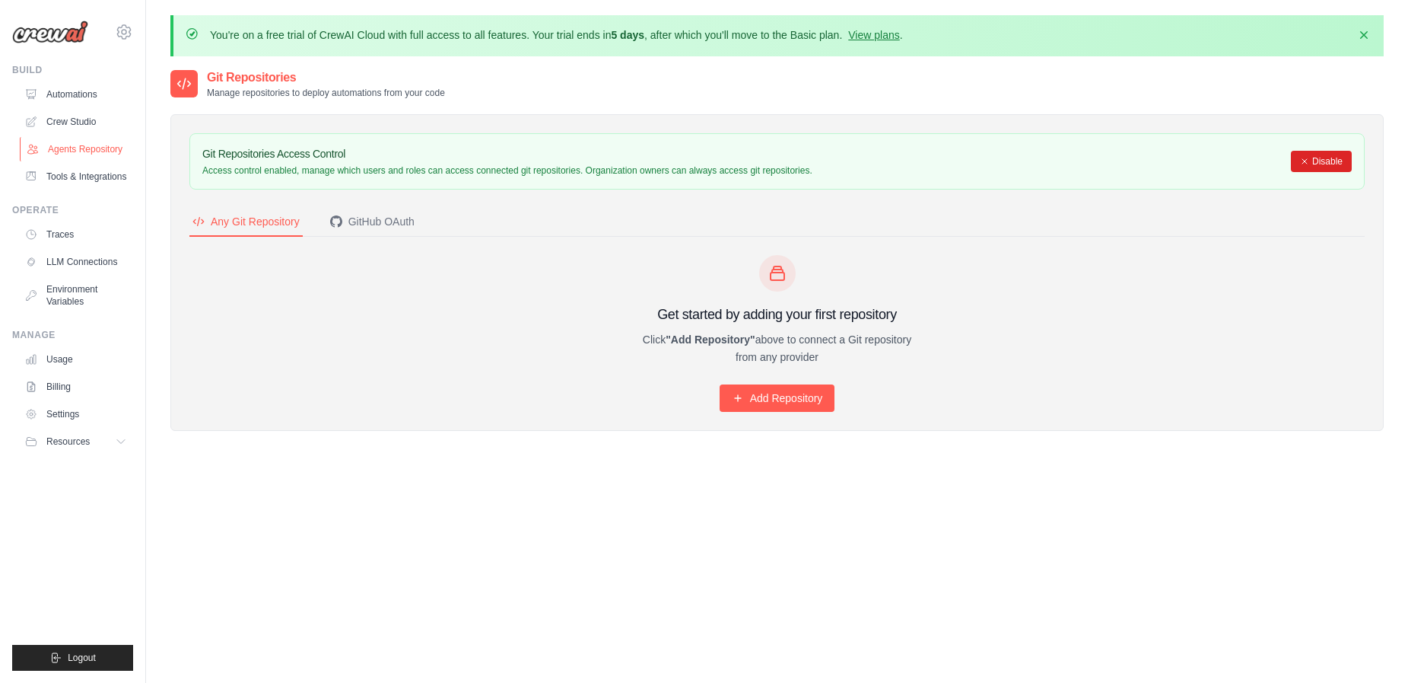
click at [75, 145] on link "Agents Repository" at bounding box center [77, 149] width 115 height 24
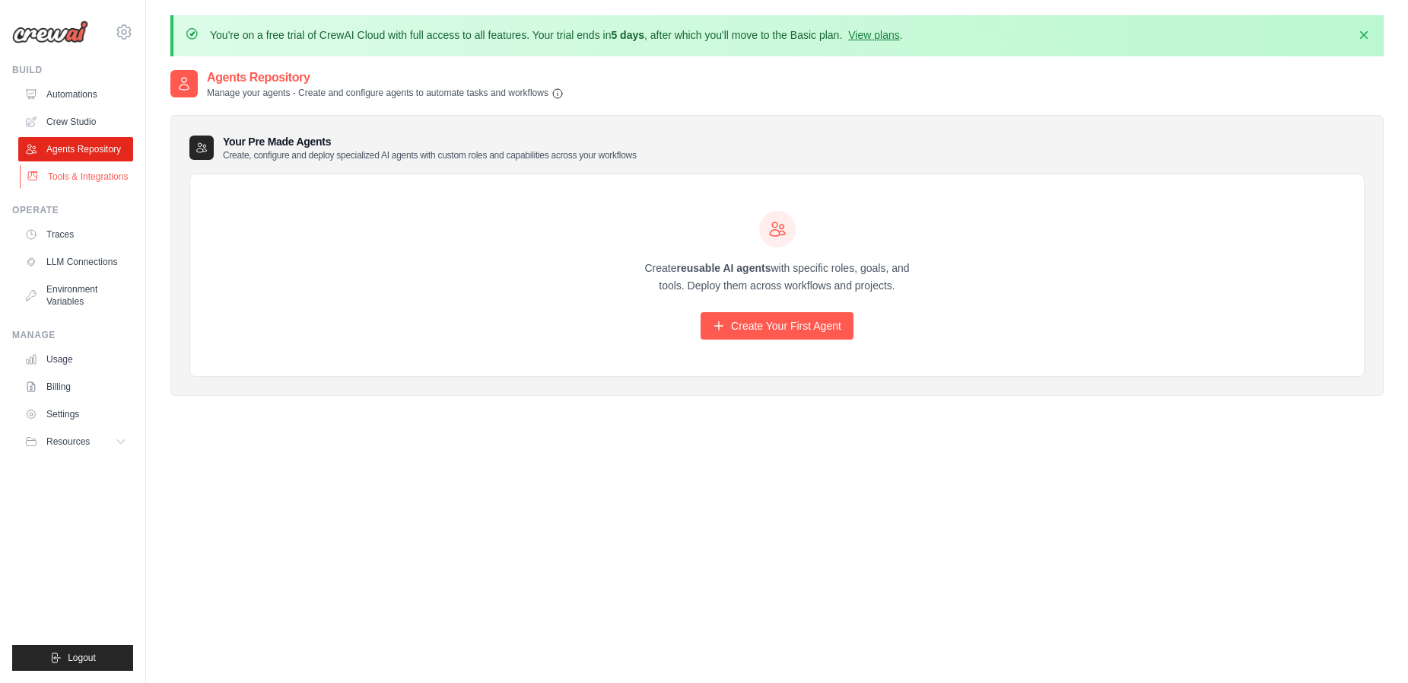
click at [88, 180] on link "Tools & Integrations" at bounding box center [77, 176] width 115 height 24
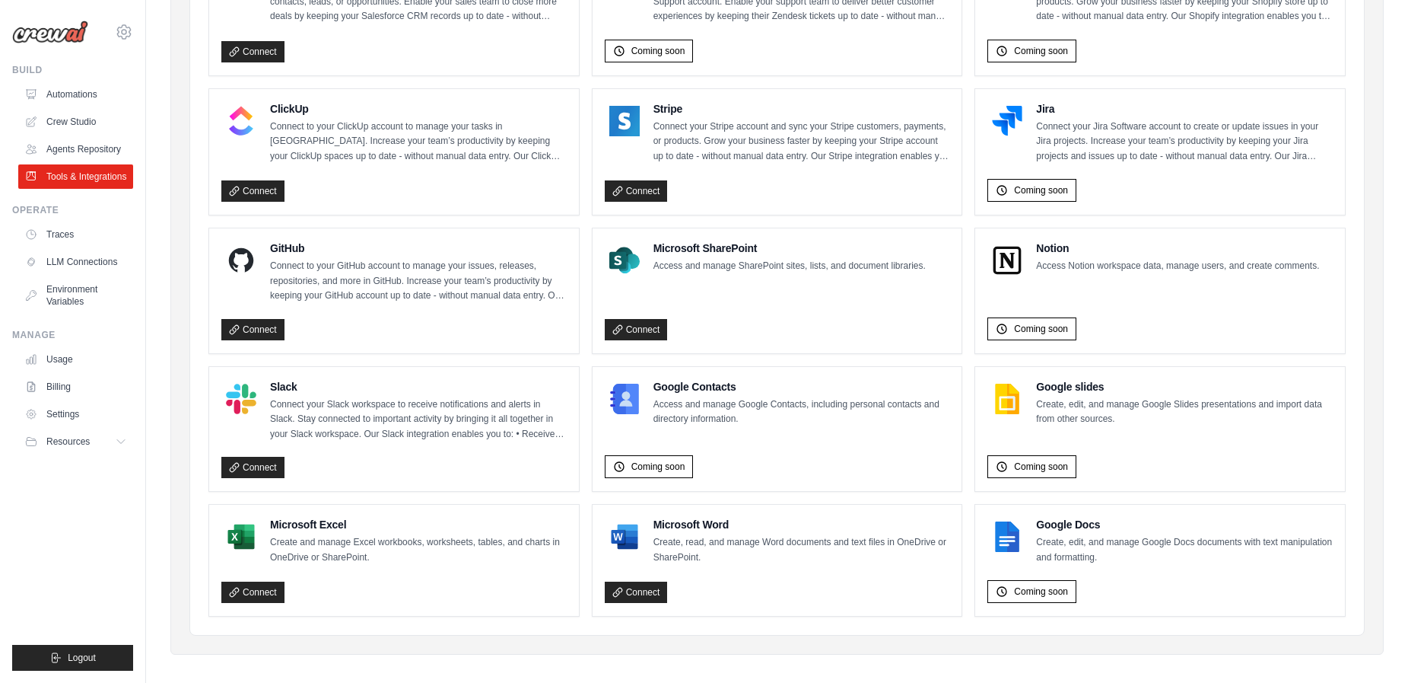
scroll to position [833, 0]
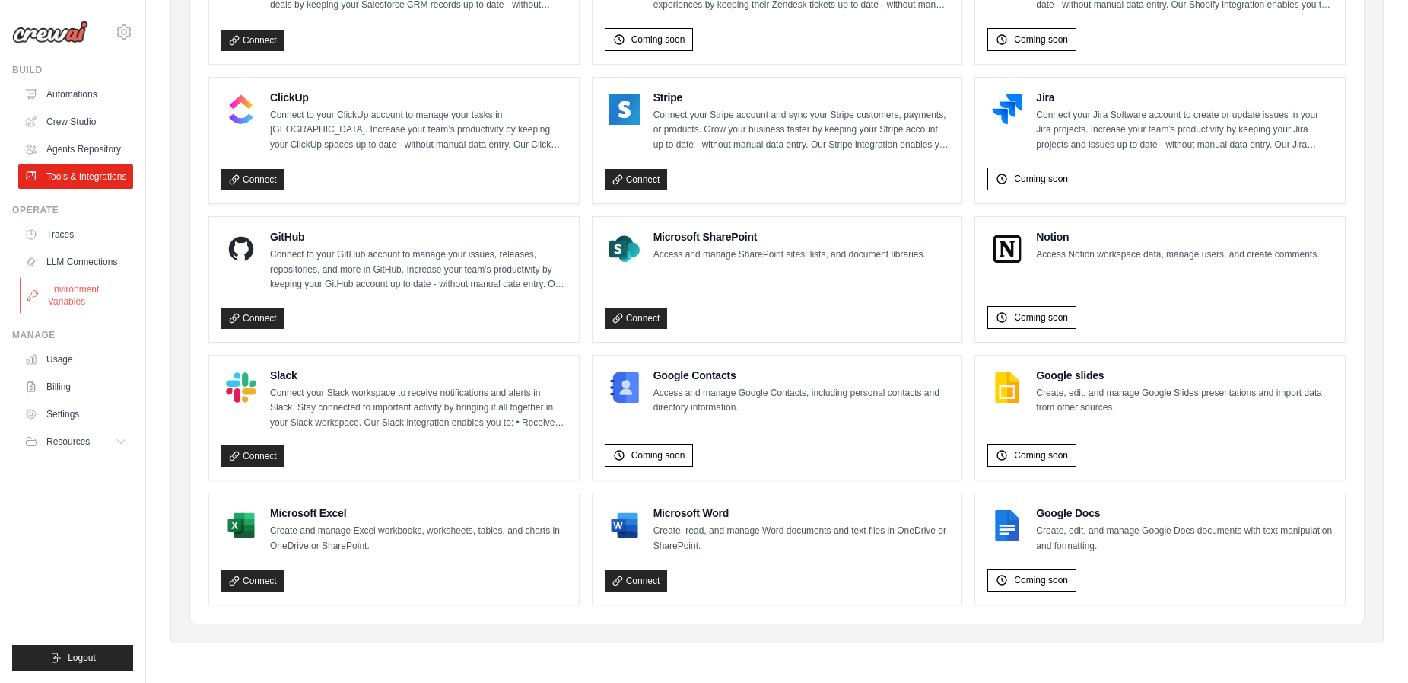
click at [79, 301] on link "Environment Variables" at bounding box center [77, 295] width 115 height 37
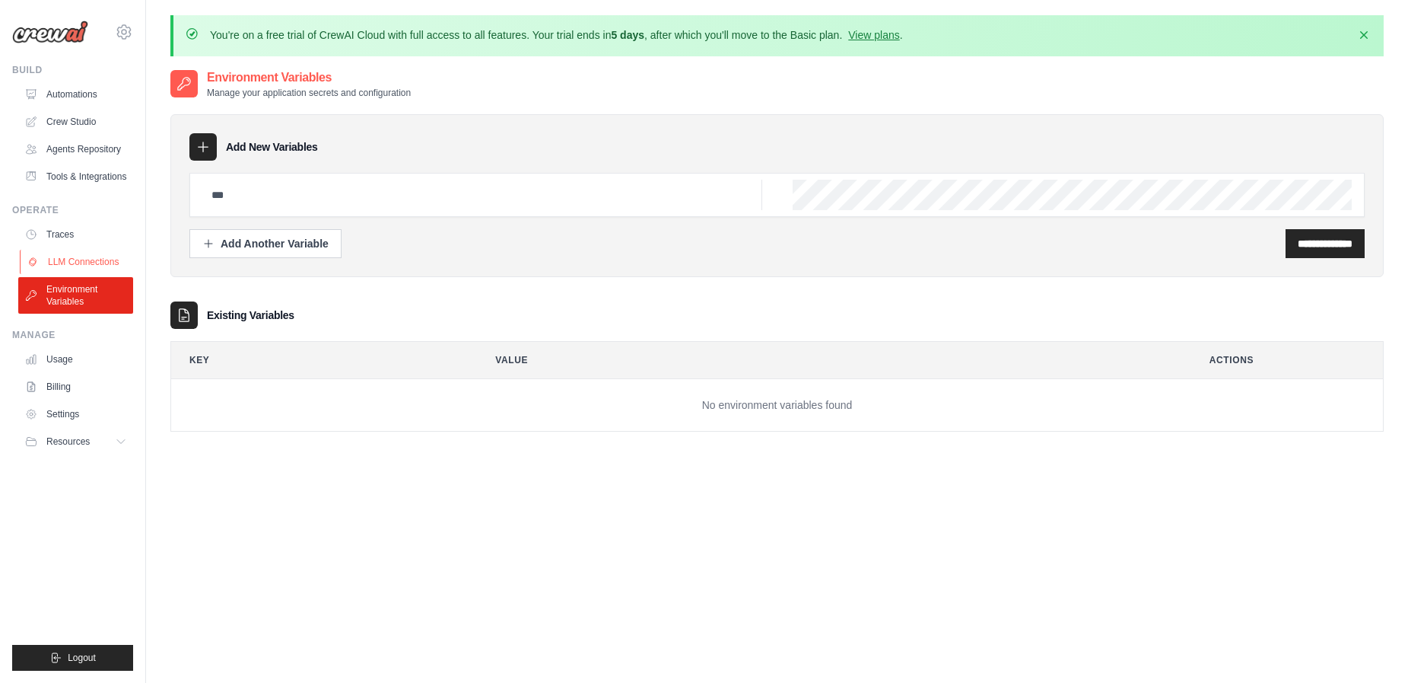
click at [81, 266] on link "LLM Connections" at bounding box center [77, 262] width 115 height 24
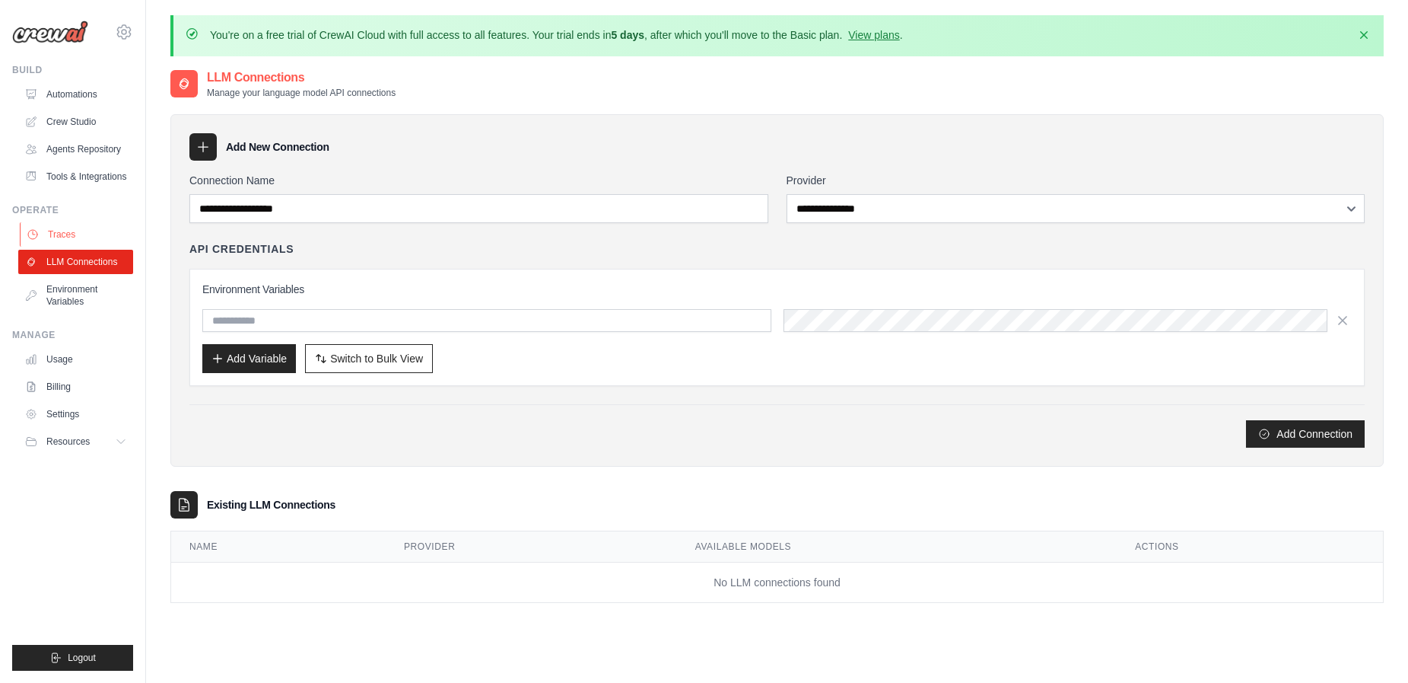
click at [61, 233] on link "Traces" at bounding box center [77, 234] width 115 height 24
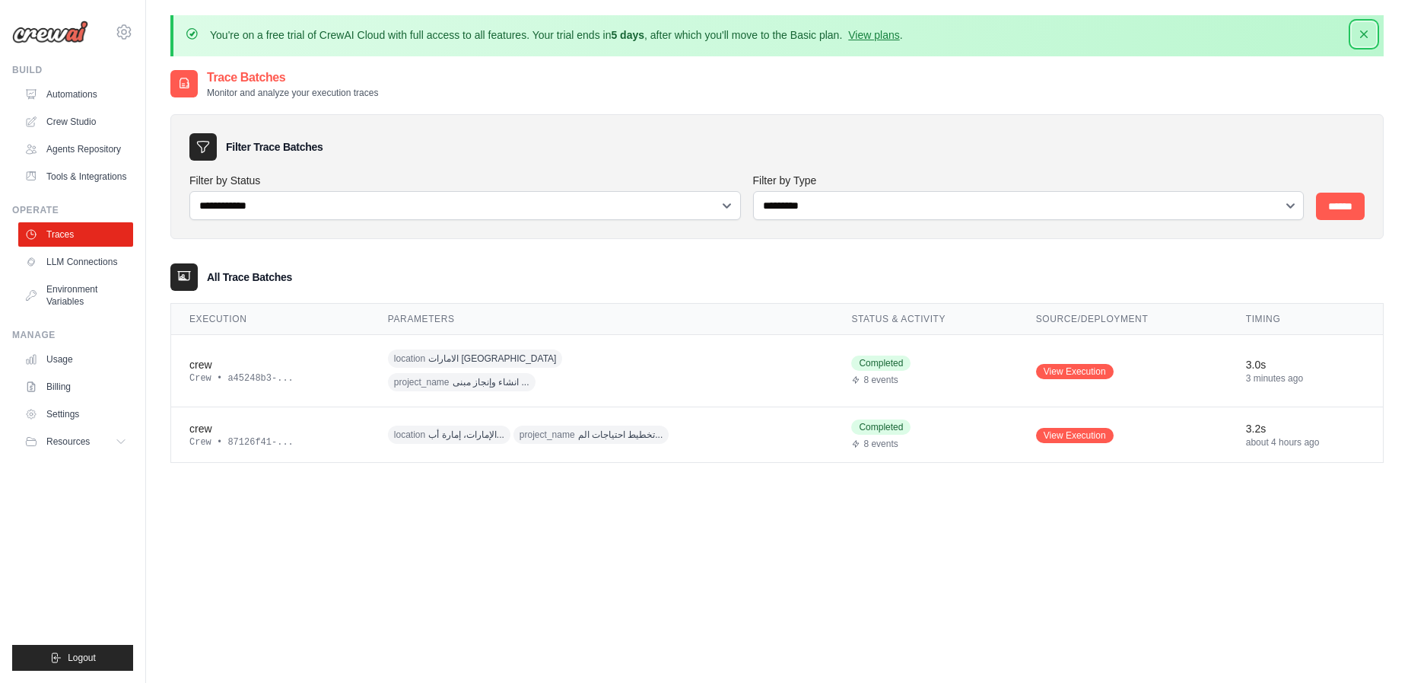
click at [1358, 33] on icon "button" at bounding box center [1364, 34] width 15 height 15
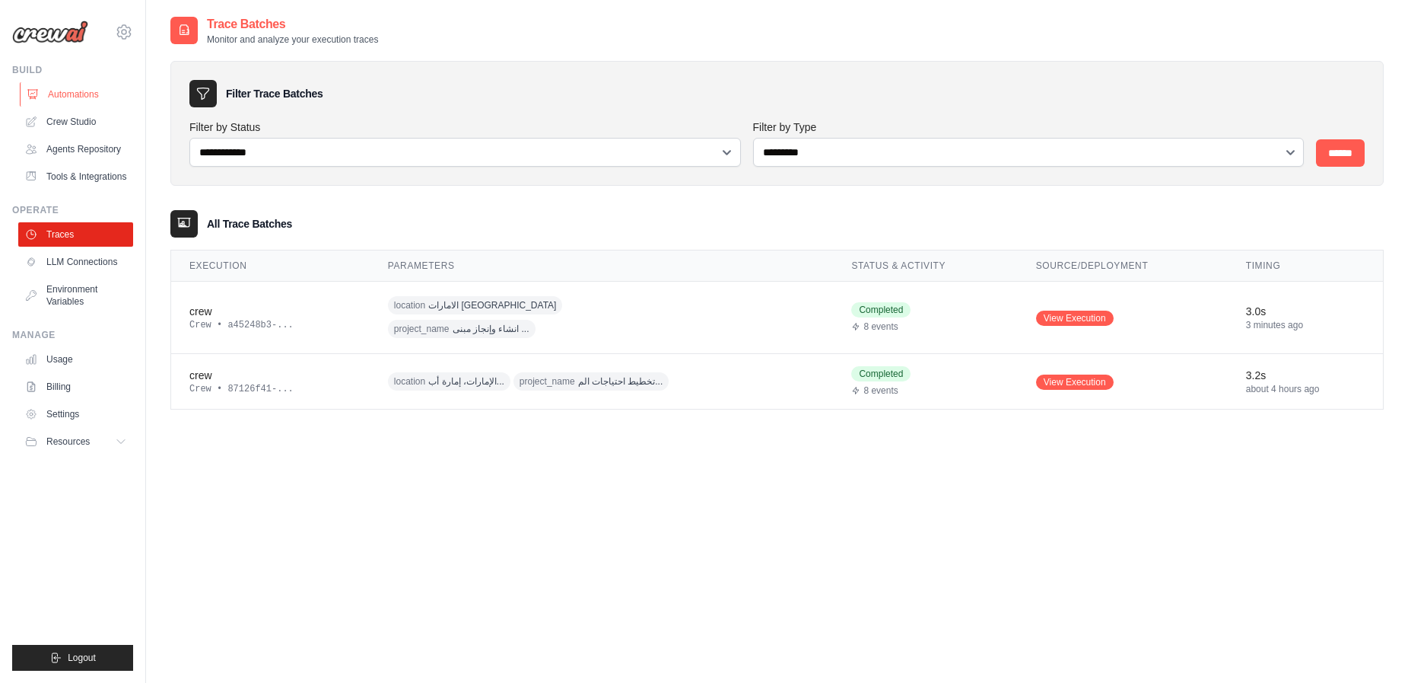
click at [55, 93] on link "Automations" at bounding box center [77, 94] width 115 height 24
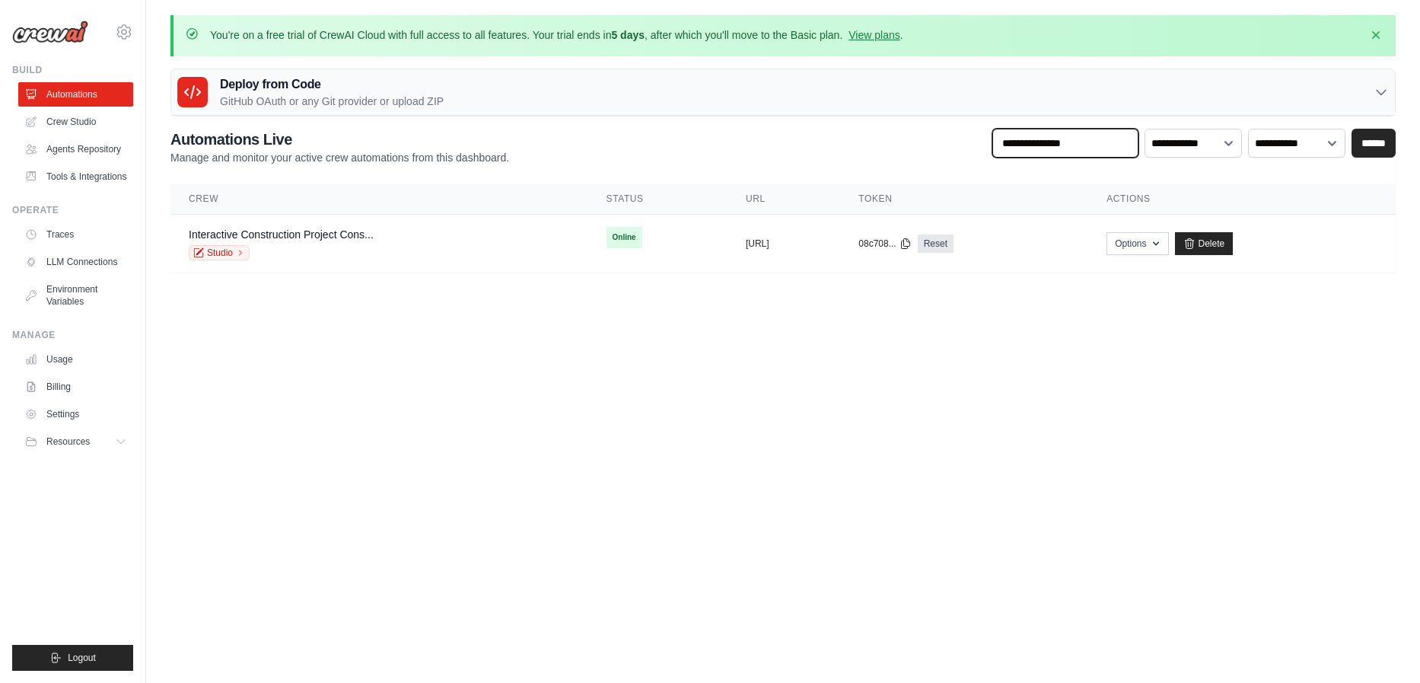
click at [1094, 146] on input "text" at bounding box center [1065, 143] width 146 height 29
drag, startPoint x: 1367, startPoint y: 140, endPoint x: 1356, endPoint y: 145, distance: 11.6
click at [1362, 143] on input "******" at bounding box center [1373, 143] width 44 height 29
click at [911, 245] on button "08c708..." at bounding box center [884, 243] width 53 height 12
click at [836, 307] on body "sanad666@gmail.com Settings Build Automations" at bounding box center [710, 341] width 1420 height 683
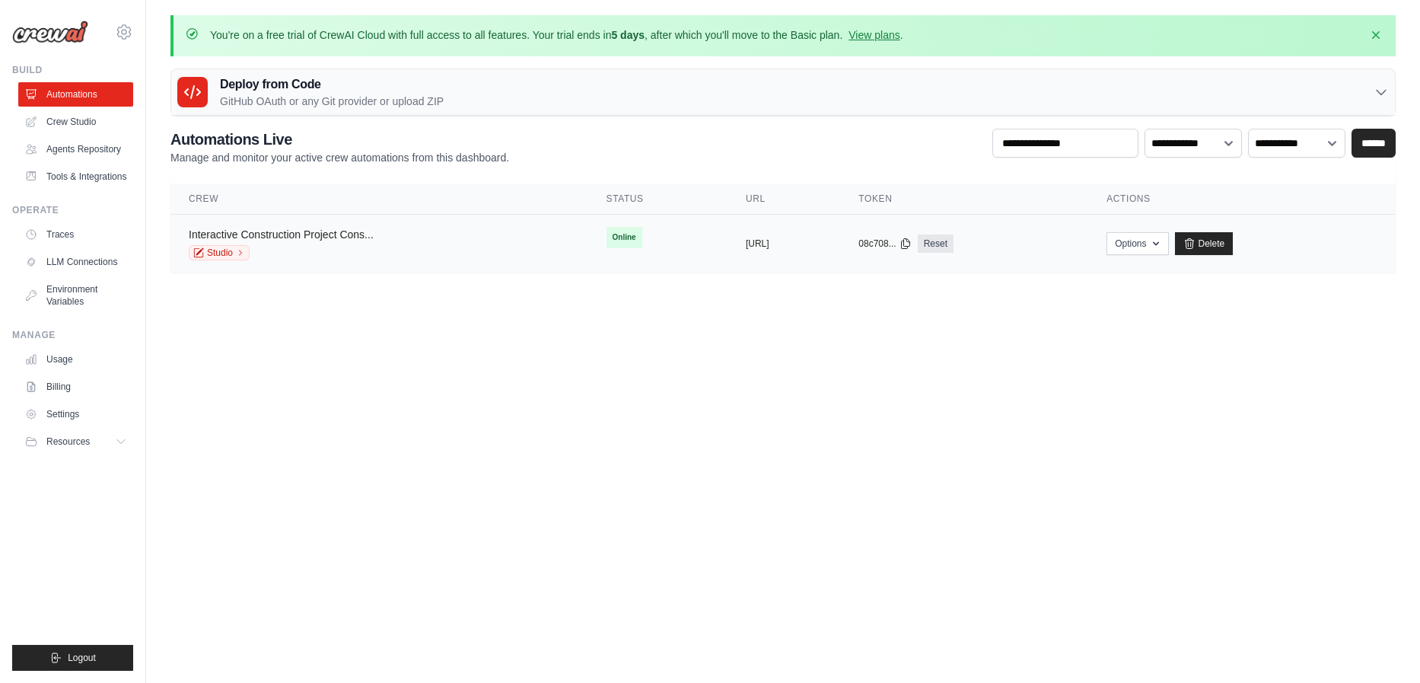
click at [245, 230] on link "Interactive Construction Project Cons..." at bounding box center [281, 234] width 185 height 12
click at [225, 255] on link "Studio" at bounding box center [219, 252] width 61 height 15
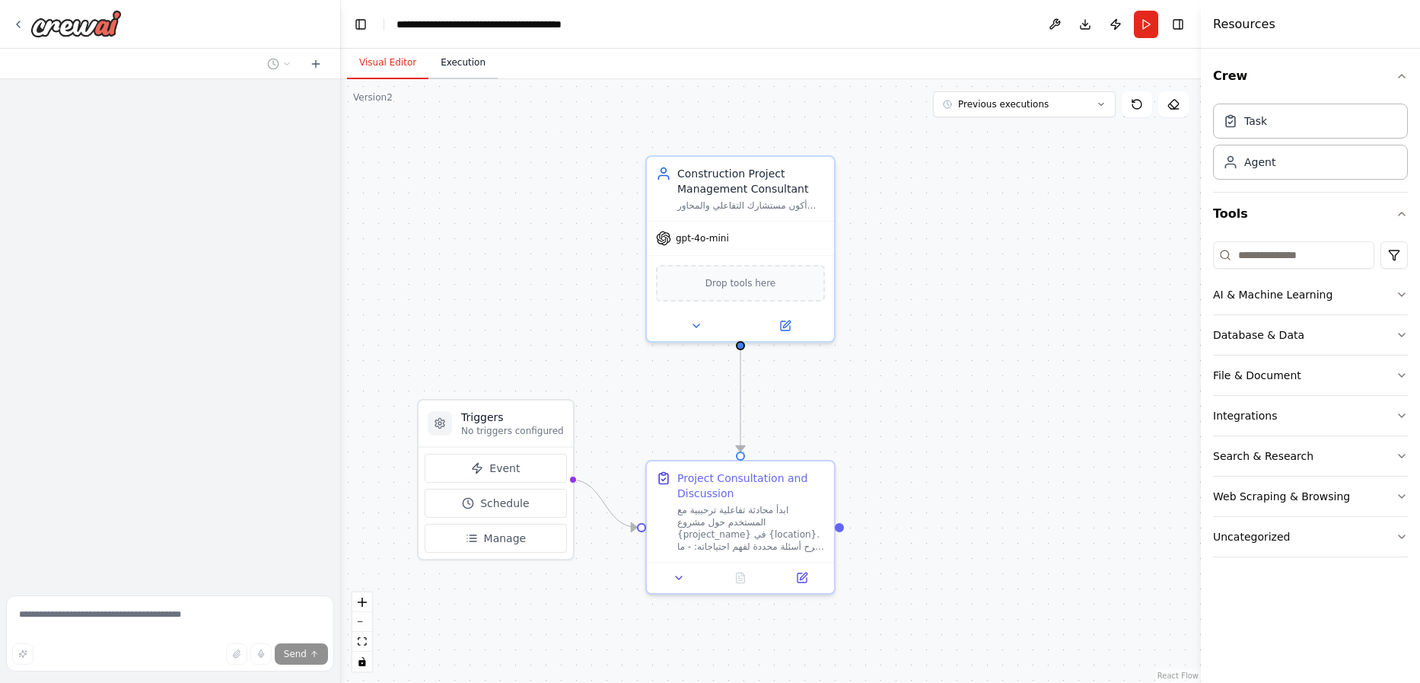
drag, startPoint x: 457, startPoint y: 66, endPoint x: 444, endPoint y: 64, distance: 13.1
click at [446, 65] on button "Execution" at bounding box center [462, 63] width 69 height 32
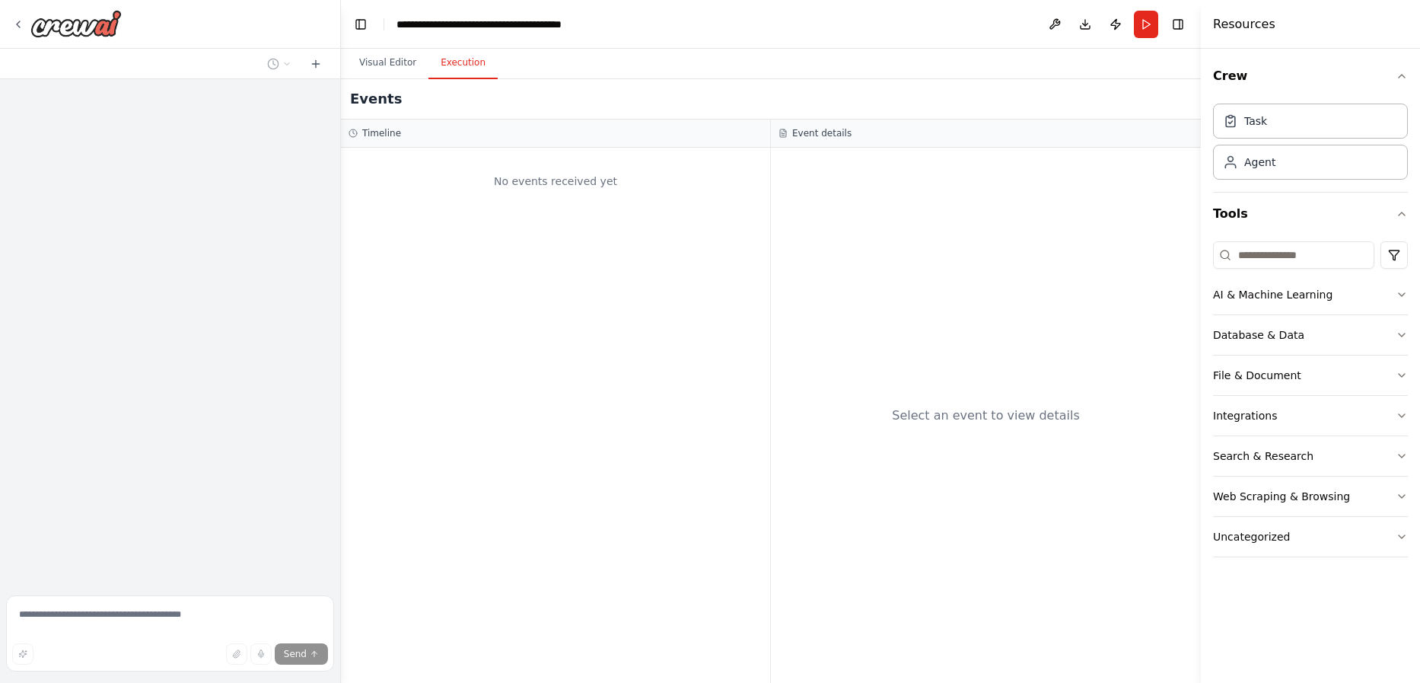
click at [548, 182] on div "No events received yet" at bounding box center [555, 181] width 414 height 52
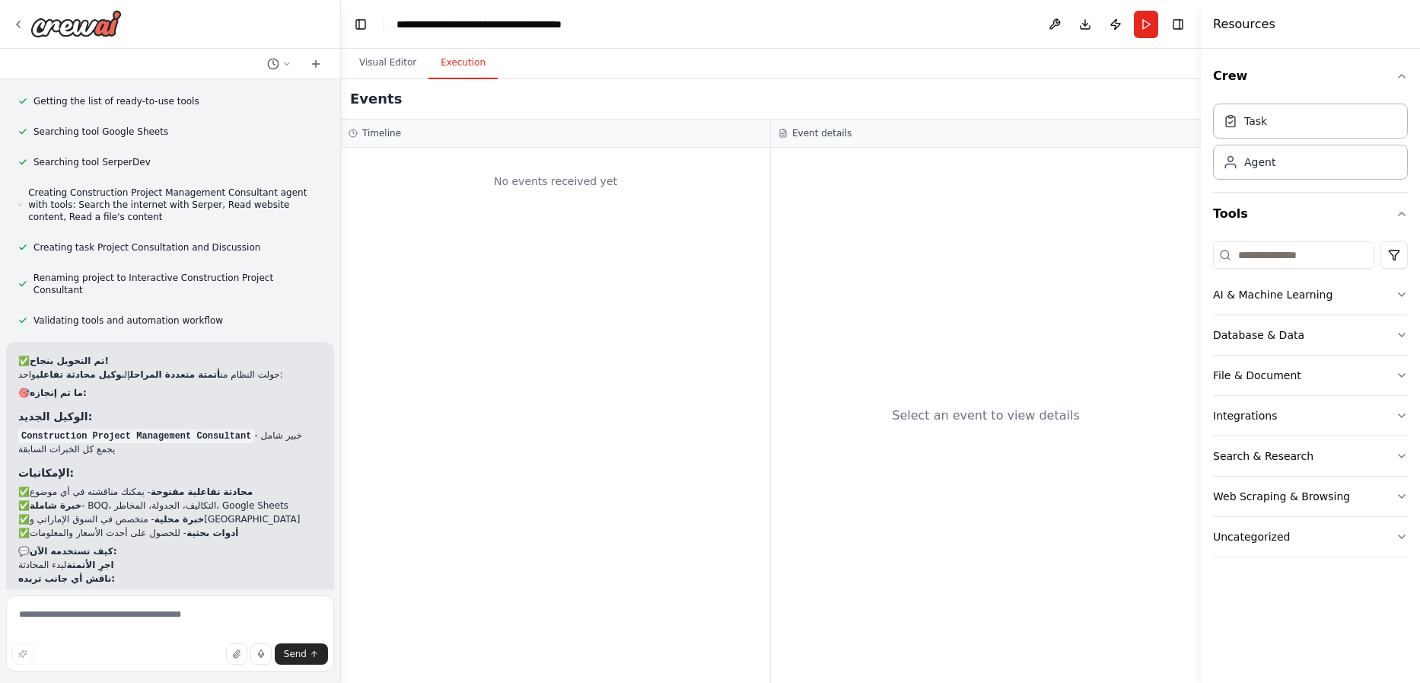
scroll to position [13299, 0]
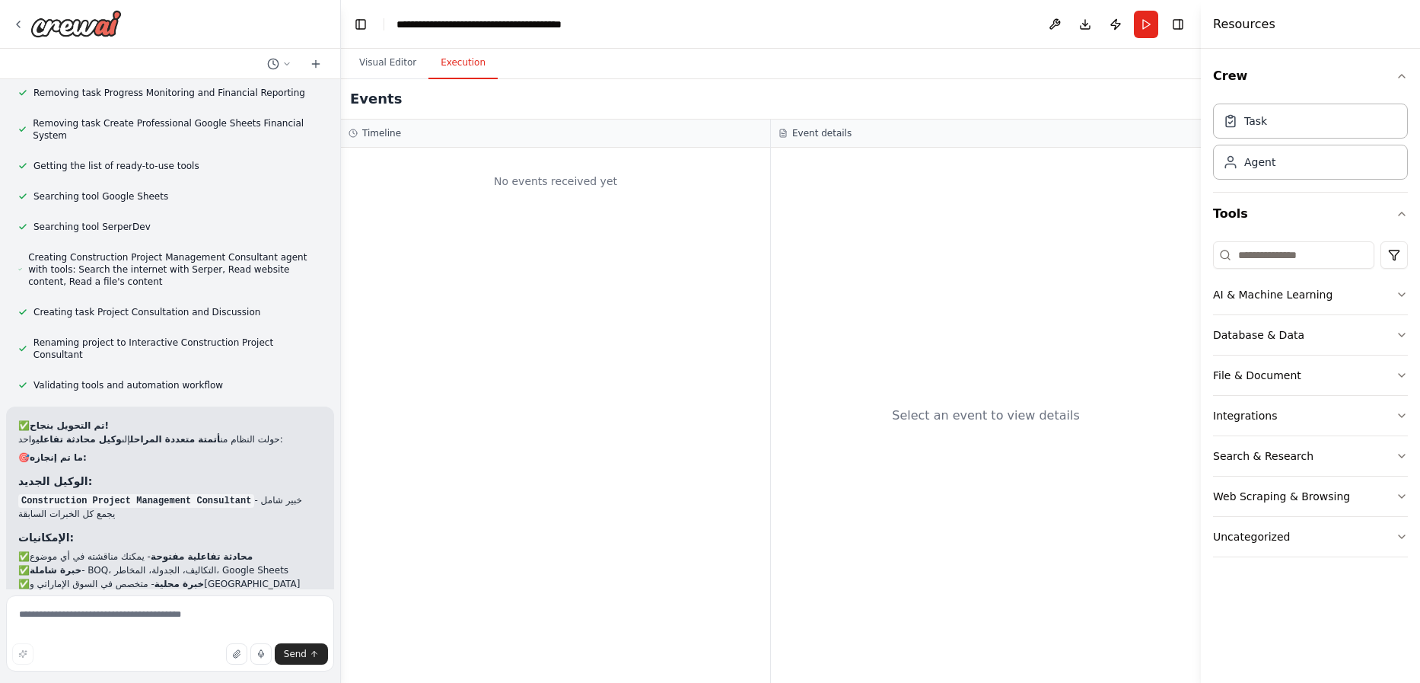
drag, startPoint x: 24, startPoint y: 96, endPoint x: 260, endPoint y: 457, distance: 431.4
click at [260, 457] on div "✅ تم التحويل بنجاح! حولت النظام من أتمتة متعددة المراحل إلى وكيل محادثة تفاعلي …" at bounding box center [170, 591] width 328 height 370
copy div "✅ تم التحويل بنجاح! حولت النظام من أتمتة متعددة المراحل إلى وكيل محادثة تفاعلي …"
